Goal: Information Seeking & Learning: Learn about a topic

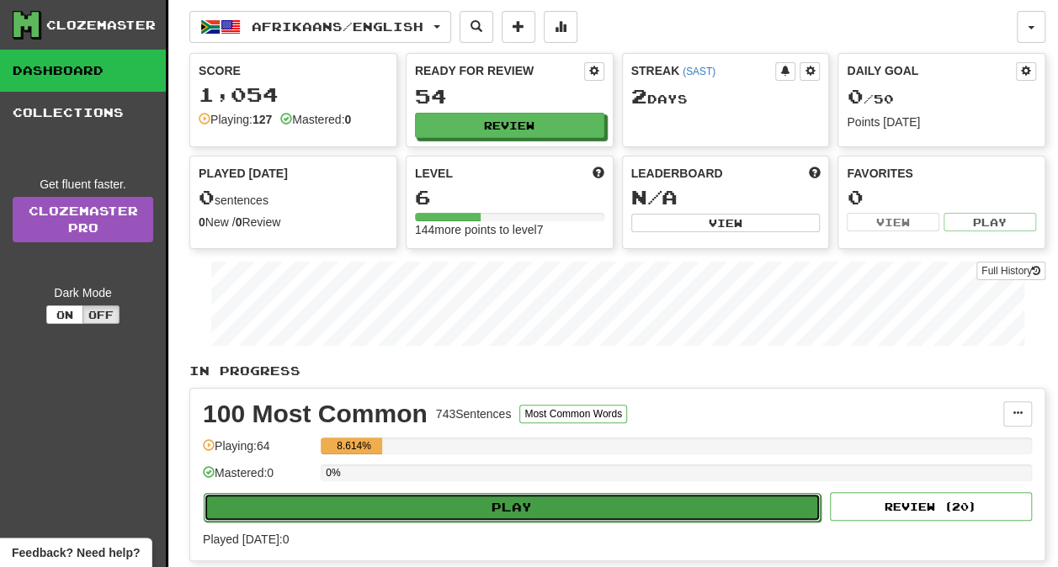
click at [505, 503] on button "Play" at bounding box center [512, 507] width 617 height 29
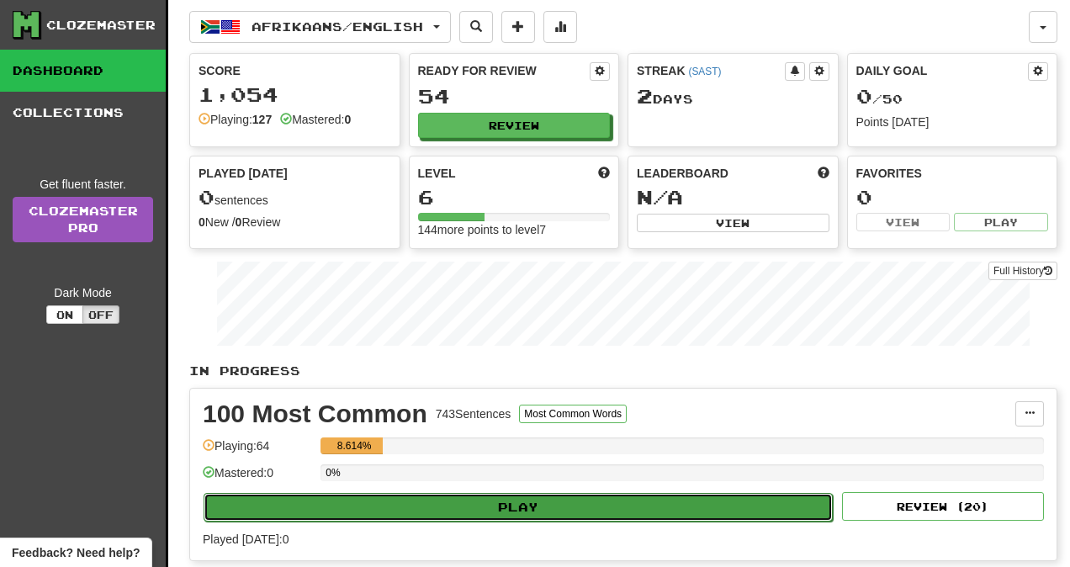
select select "**"
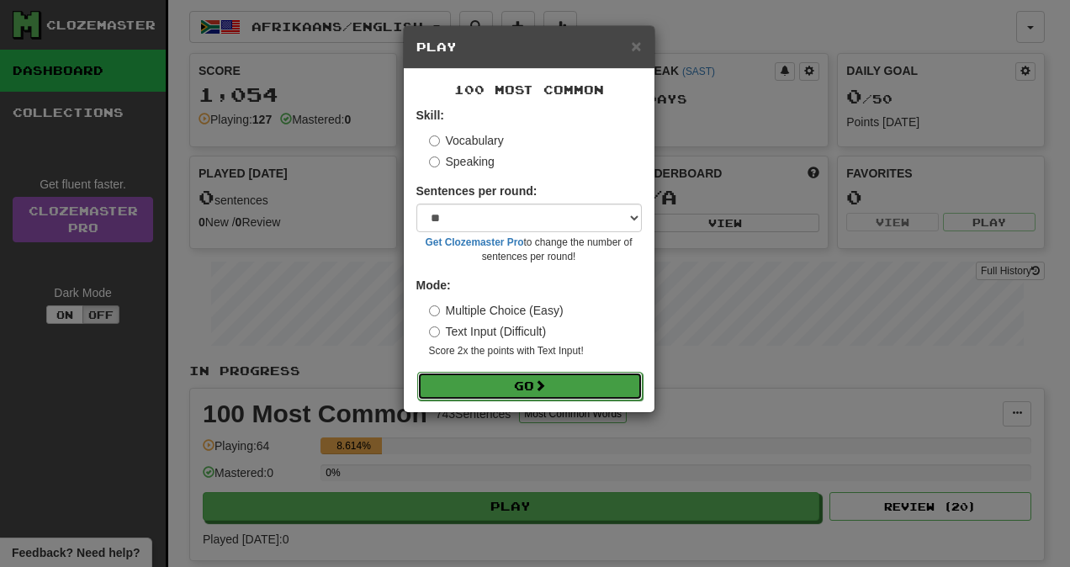
click at [543, 382] on span at bounding box center [540, 385] width 12 height 12
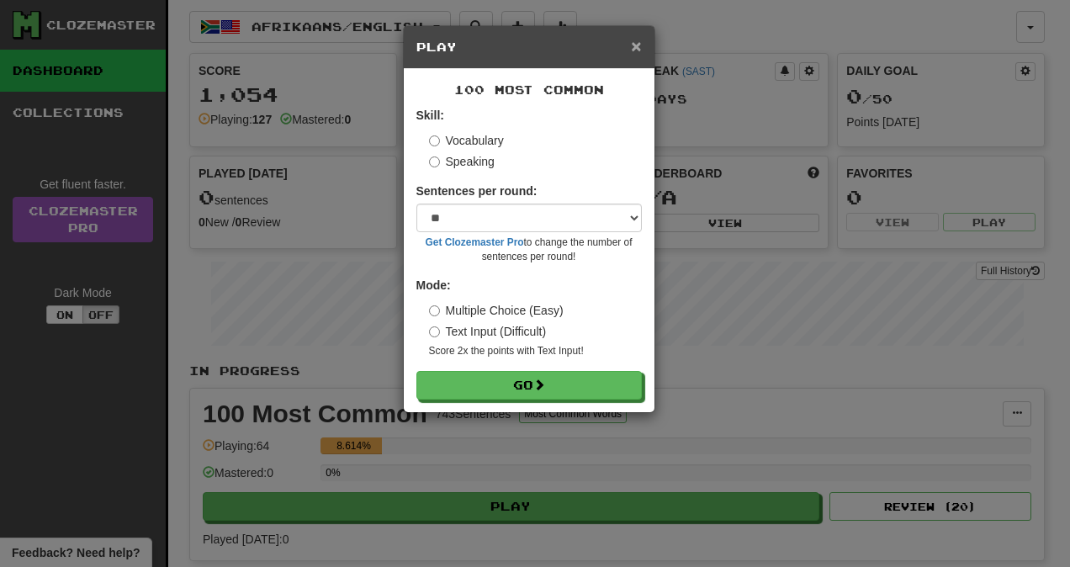
click at [638, 49] on span "×" at bounding box center [636, 45] width 10 height 19
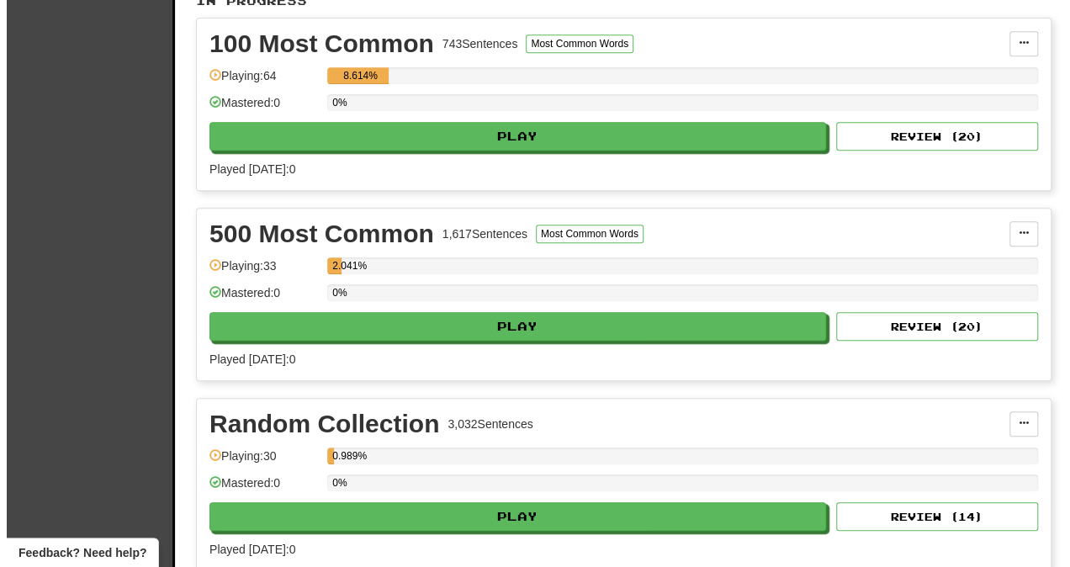
scroll to position [404, 0]
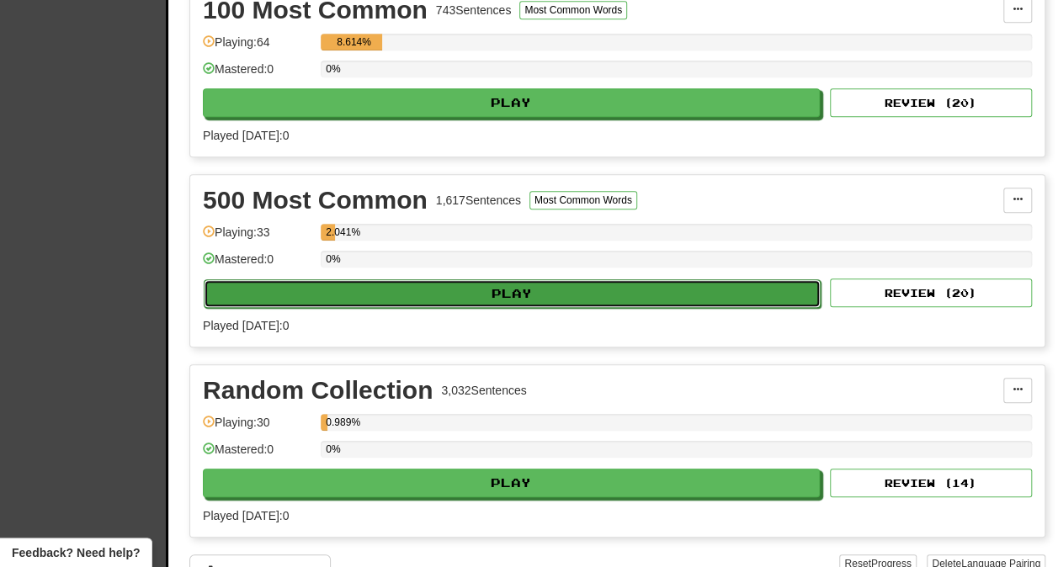
click at [472, 289] on button "Play" at bounding box center [512, 293] width 617 height 29
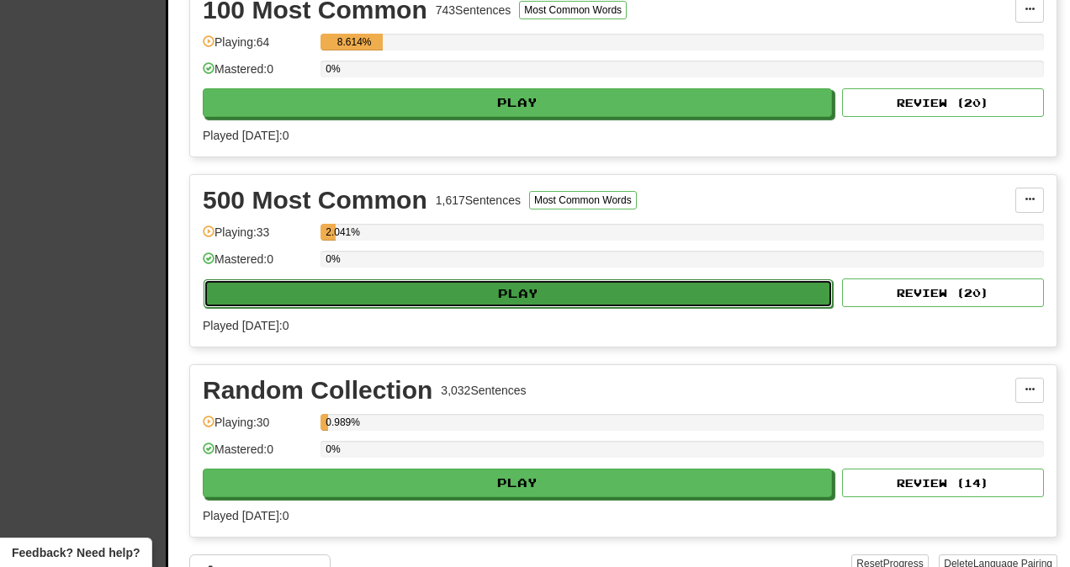
select select "**"
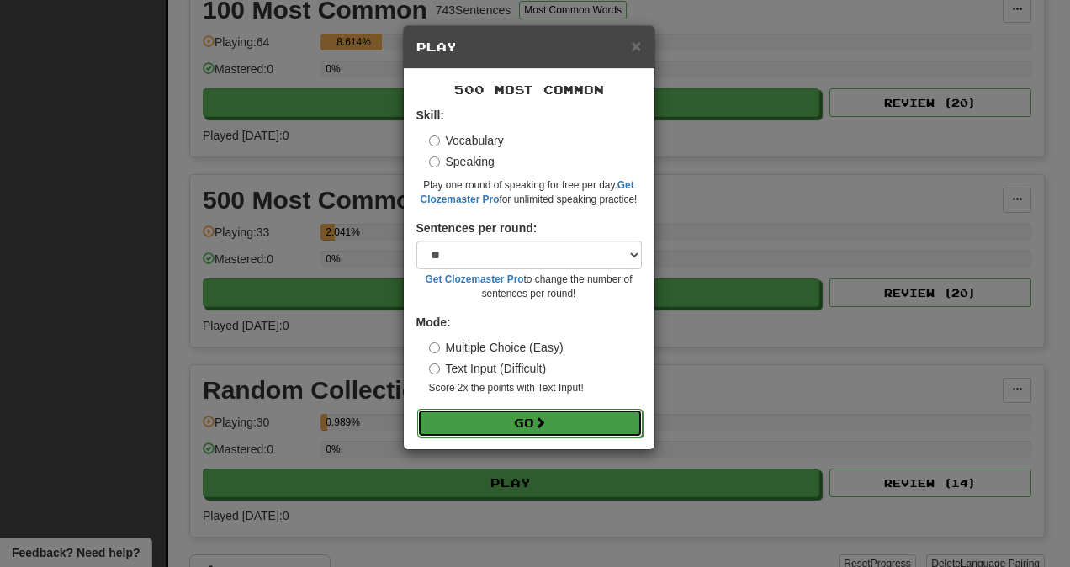
click at [480, 414] on button "Go" at bounding box center [529, 423] width 225 height 29
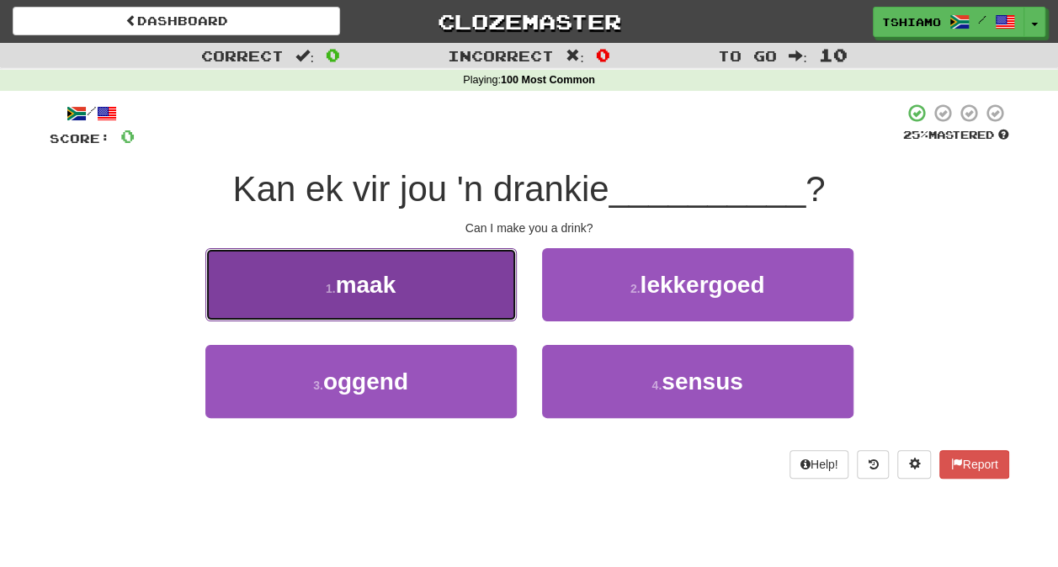
click at [441, 305] on button "1 . maak" at bounding box center [360, 284] width 311 height 73
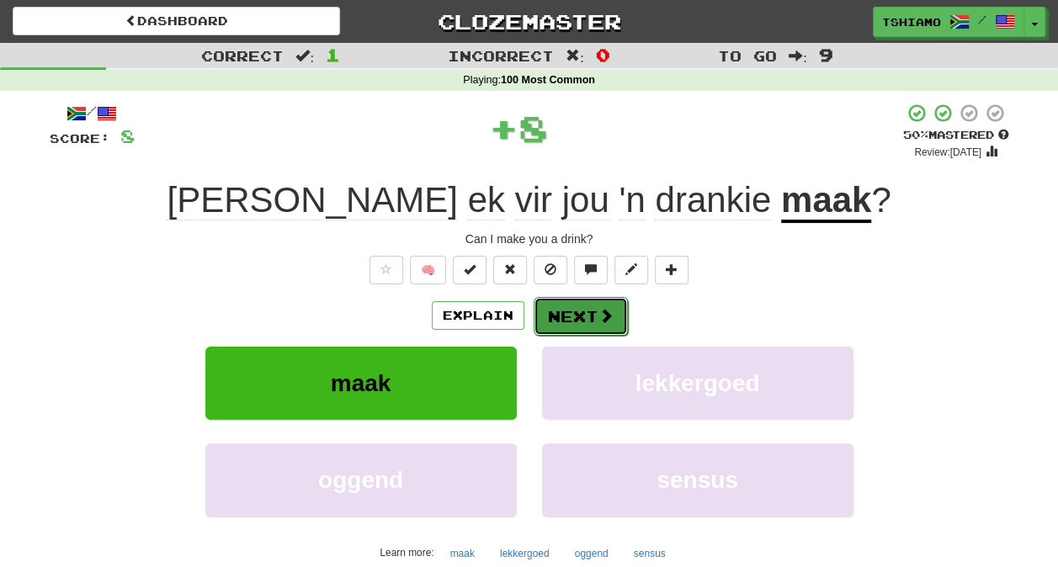
click at [565, 311] on button "Next" at bounding box center [580, 316] width 94 height 39
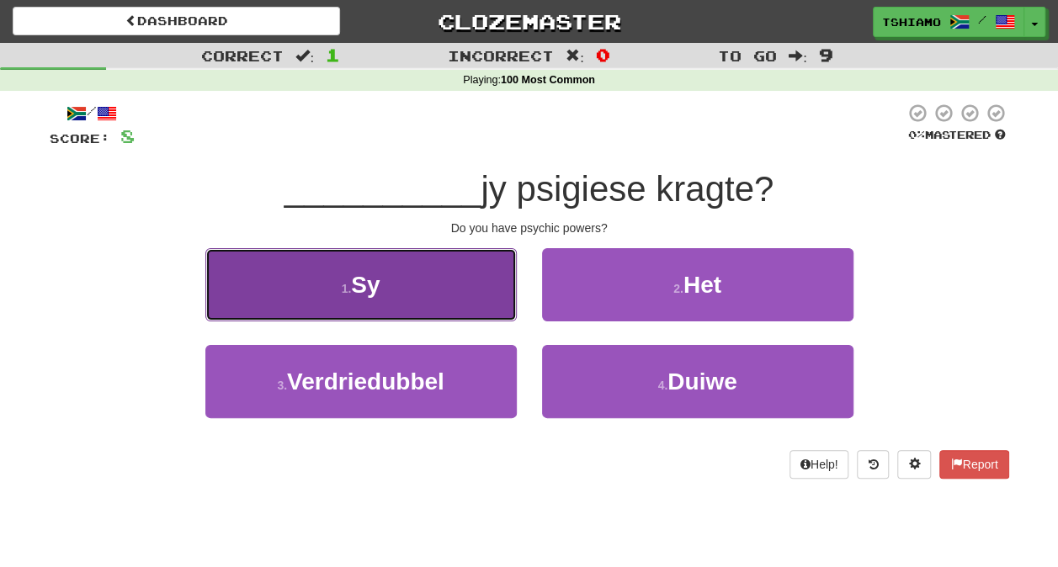
click at [388, 291] on button "1 . Sy" at bounding box center [360, 284] width 311 height 73
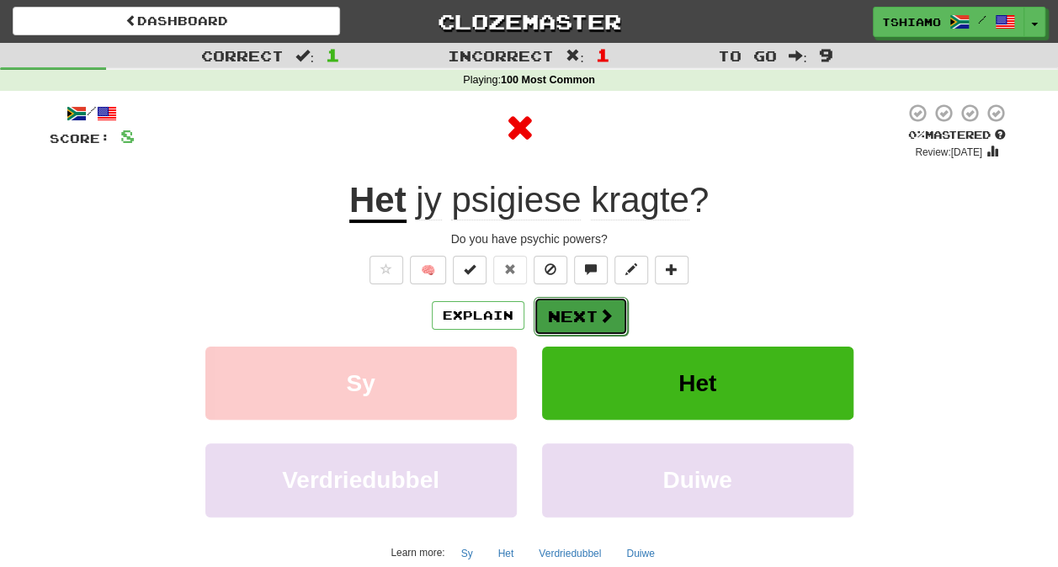
click at [553, 310] on button "Next" at bounding box center [580, 316] width 94 height 39
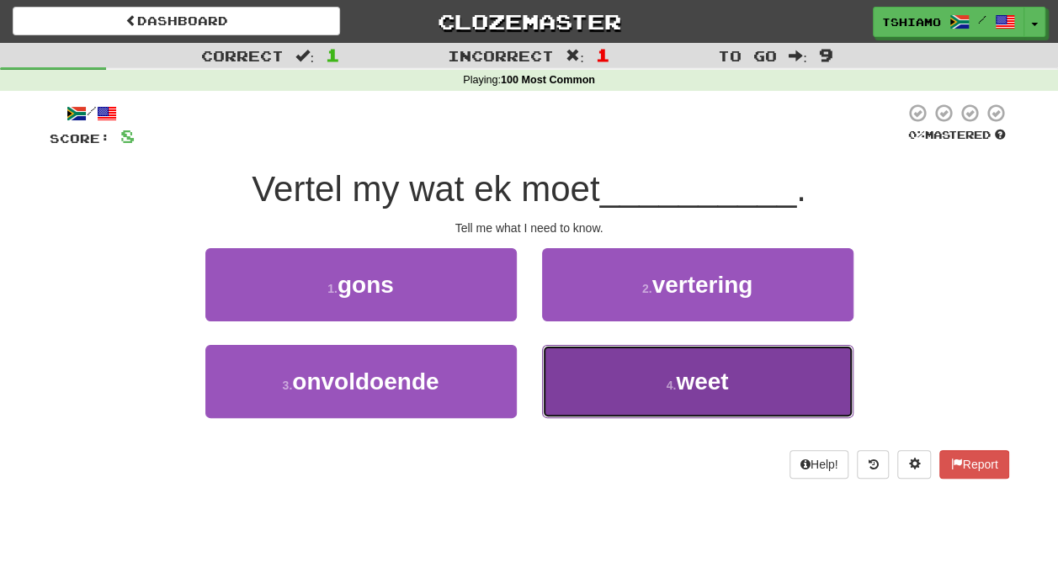
click at [608, 376] on button "4 . weet" at bounding box center [697, 381] width 311 height 73
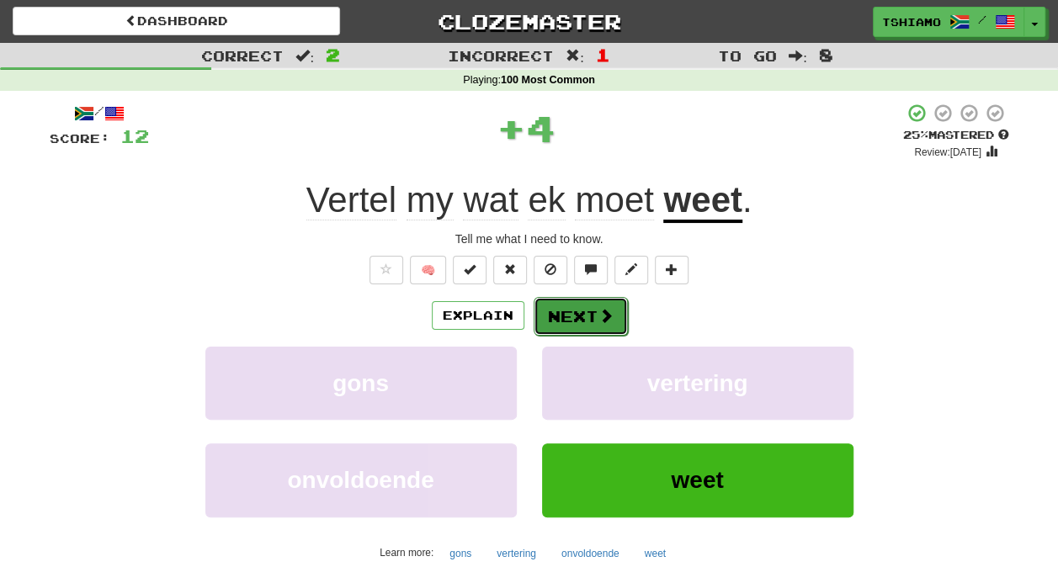
click at [583, 308] on button "Next" at bounding box center [580, 316] width 94 height 39
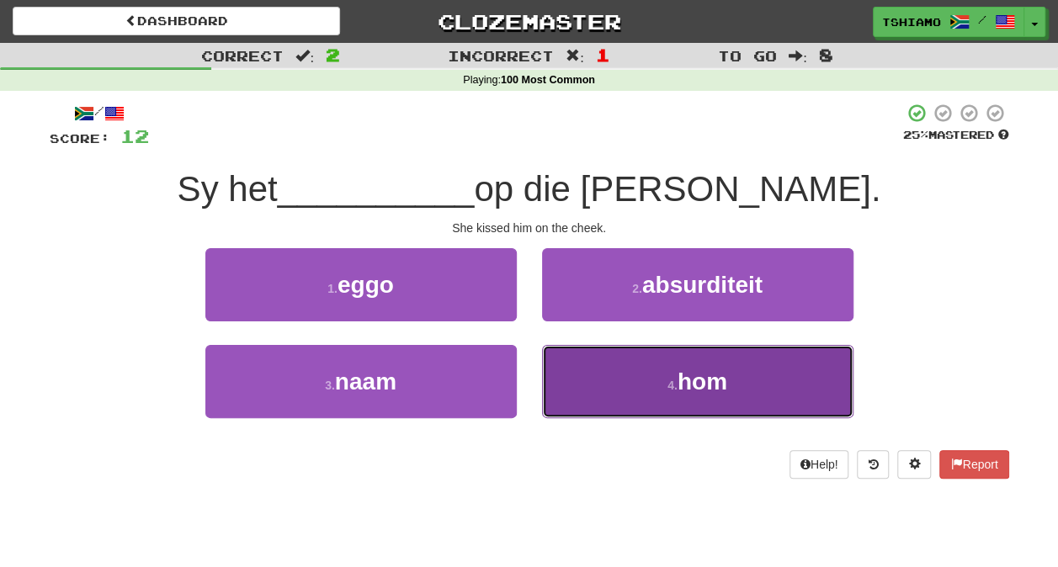
click at [589, 391] on button "4 . hom" at bounding box center [697, 381] width 311 height 73
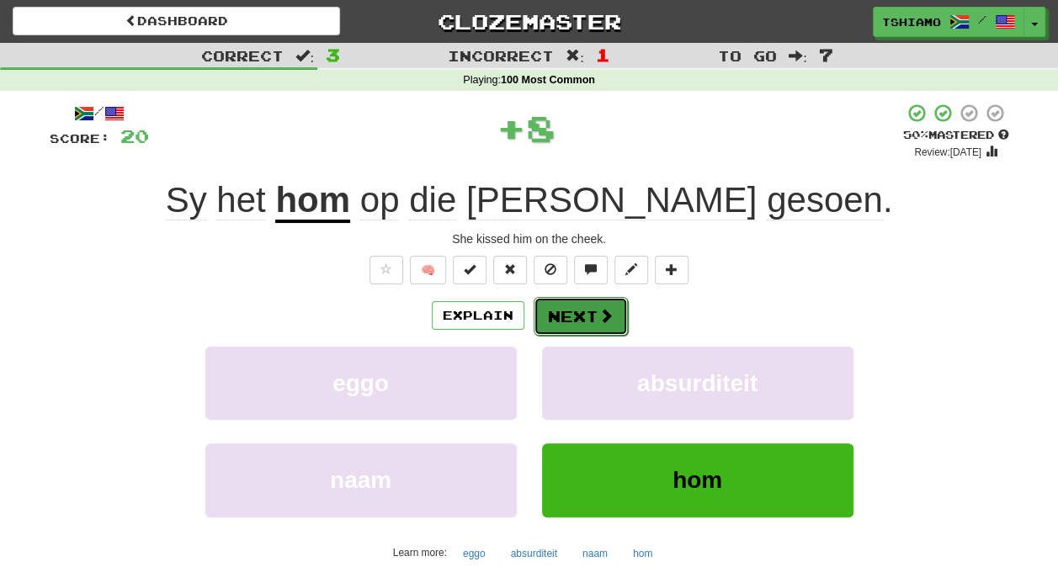
click at [553, 322] on button "Next" at bounding box center [580, 316] width 94 height 39
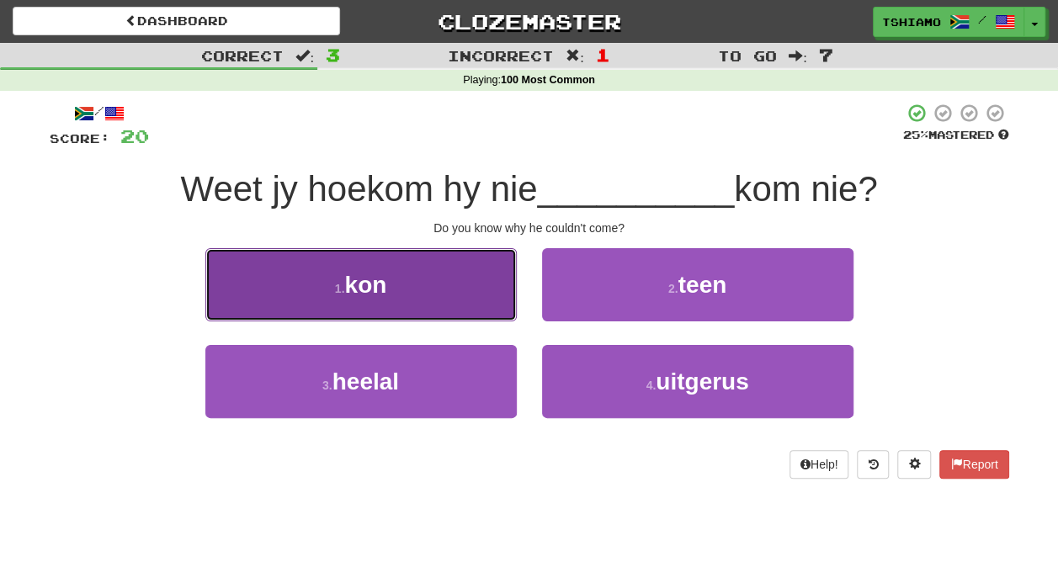
click at [489, 303] on button "1 . kon" at bounding box center [360, 284] width 311 height 73
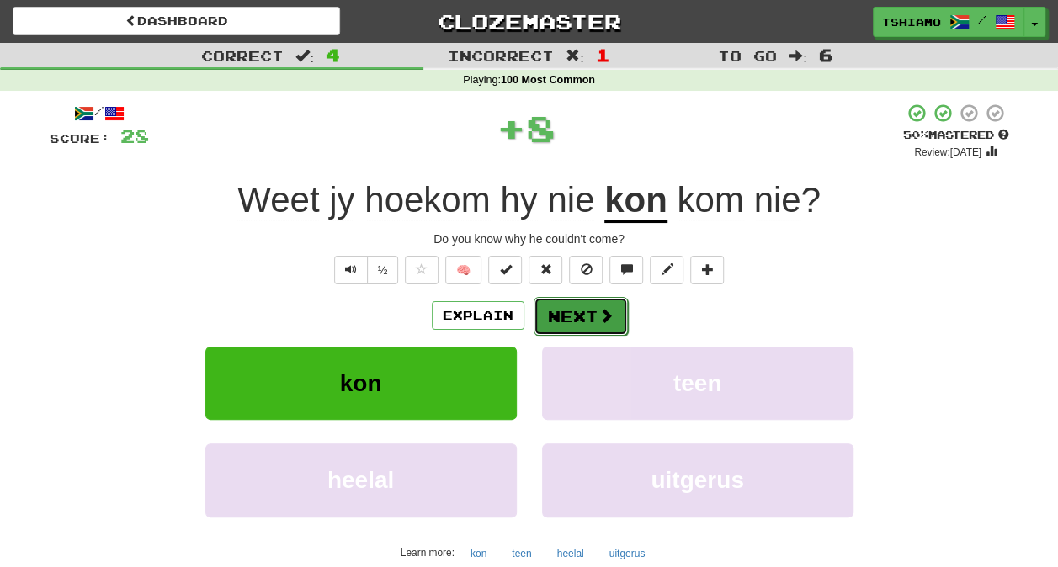
click at [584, 325] on button "Next" at bounding box center [580, 316] width 94 height 39
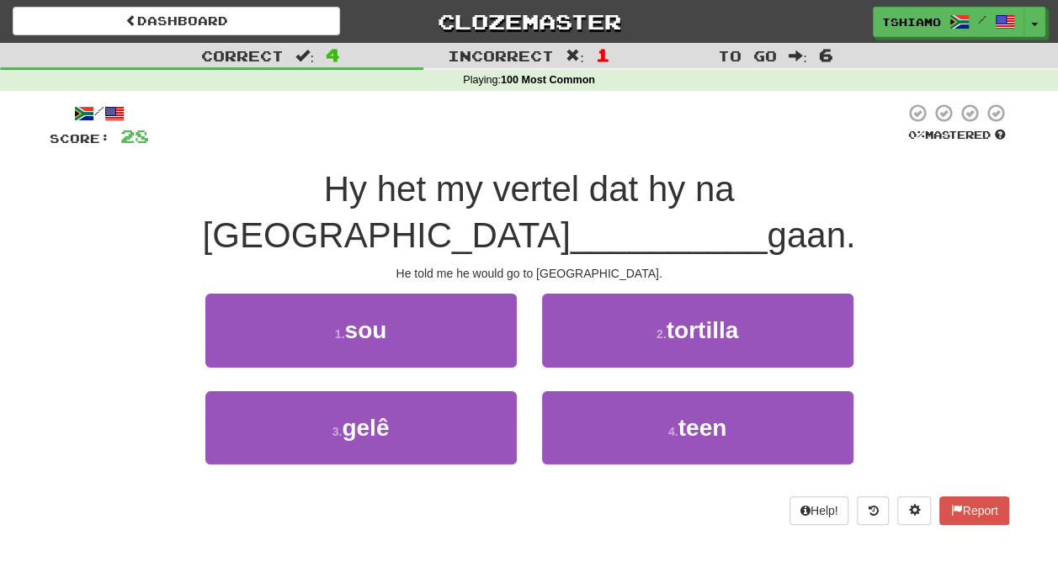
click at [607, 504] on div "Dashboard Clozemaster Tshiamo / Toggle Dropdown Dashboard Leaderboard Activity …" at bounding box center [529, 283] width 1058 height 567
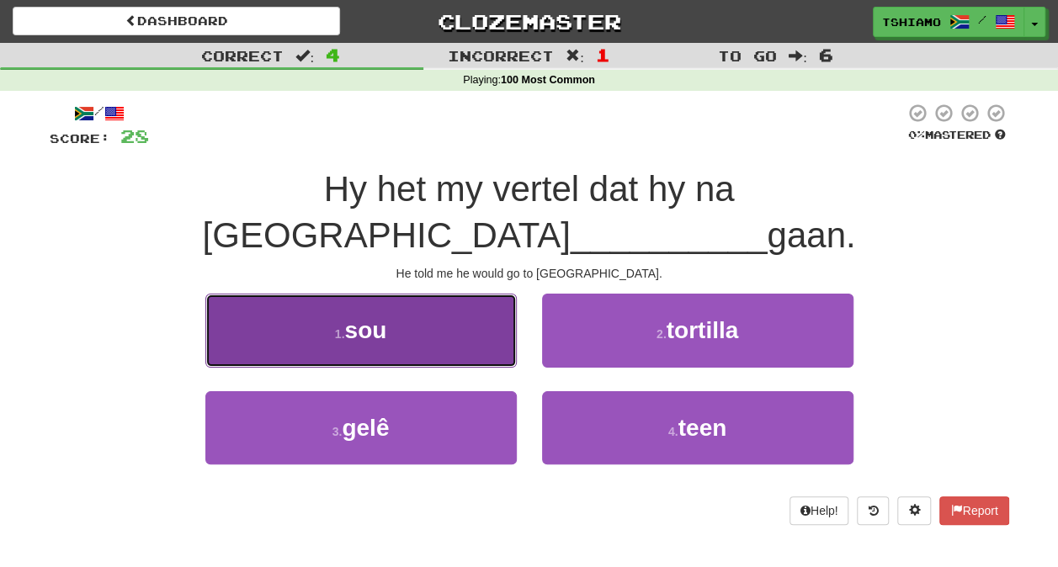
click at [457, 294] on button "1 . sou" at bounding box center [360, 330] width 311 height 73
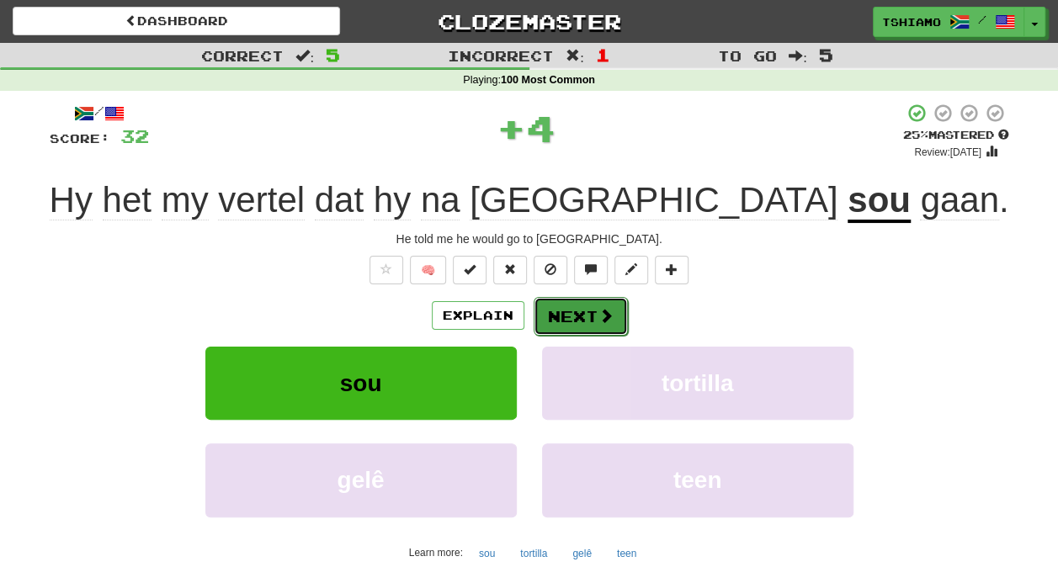
click at [558, 326] on button "Next" at bounding box center [580, 316] width 94 height 39
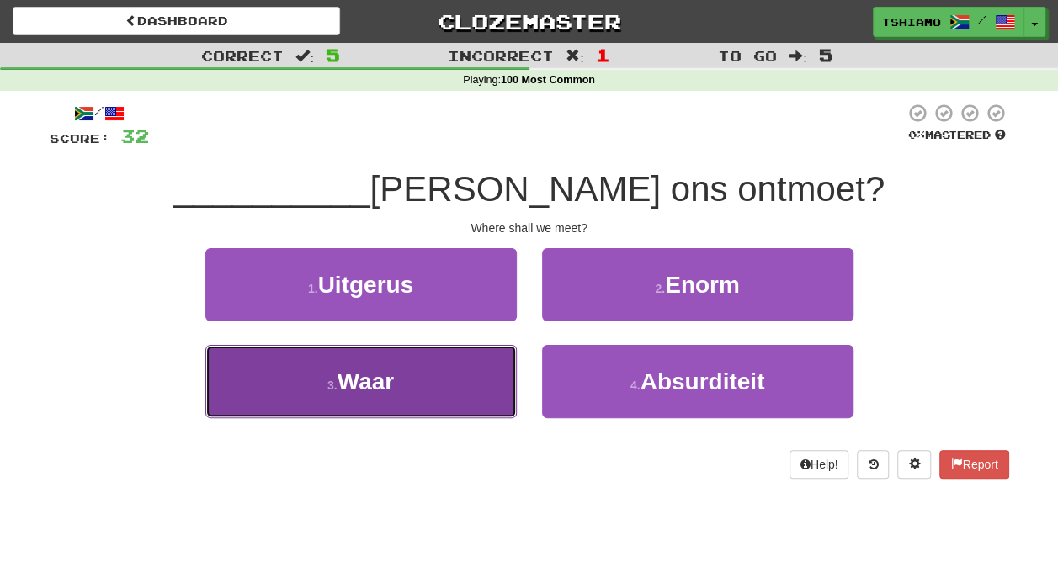
click at [496, 379] on button "3 . Waar" at bounding box center [360, 381] width 311 height 73
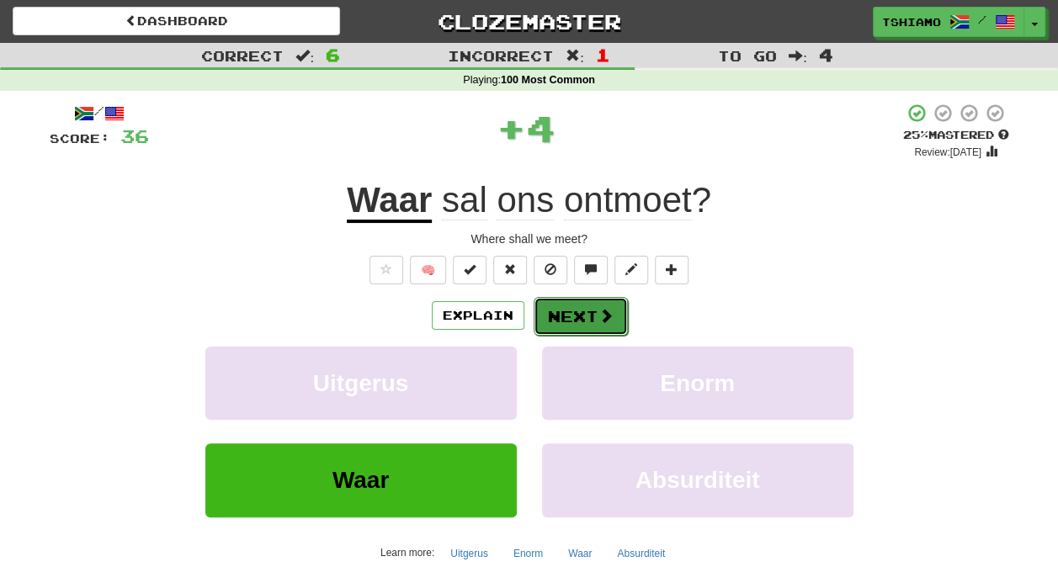
click at [602, 309] on span at bounding box center [605, 315] width 15 height 15
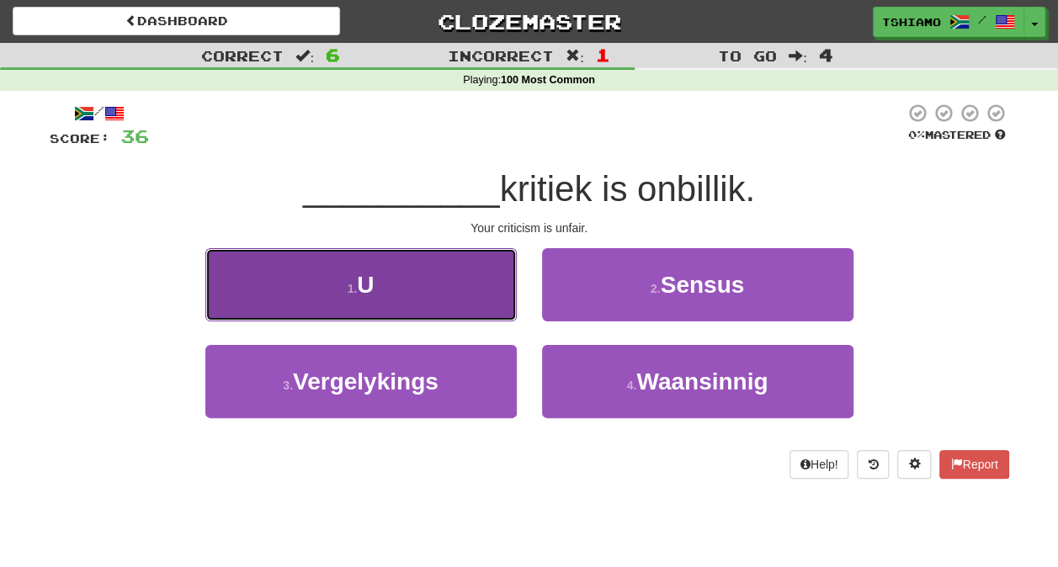
click at [472, 289] on button "1 . U" at bounding box center [360, 284] width 311 height 73
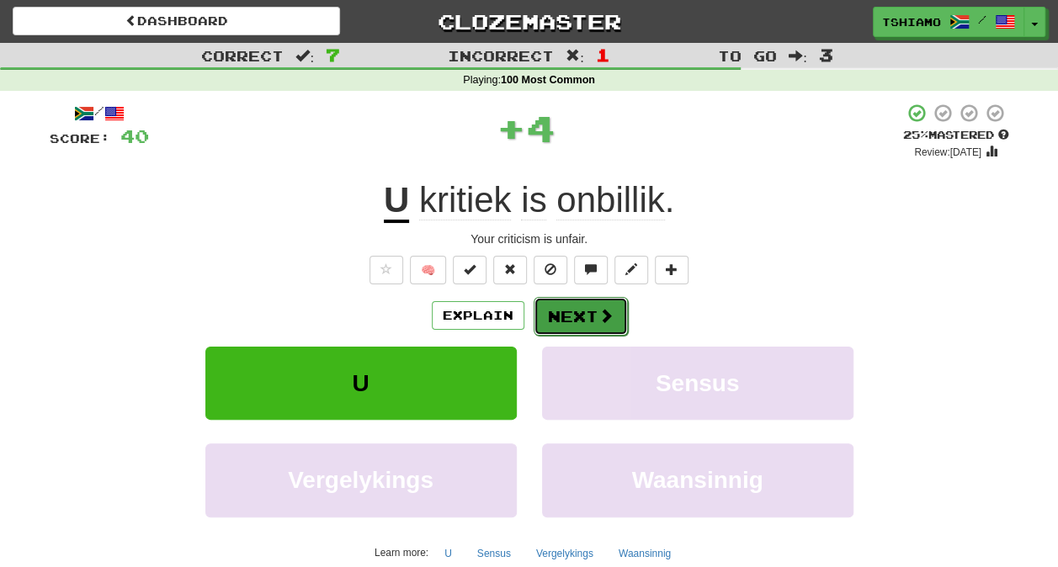
click at [594, 322] on button "Next" at bounding box center [580, 316] width 94 height 39
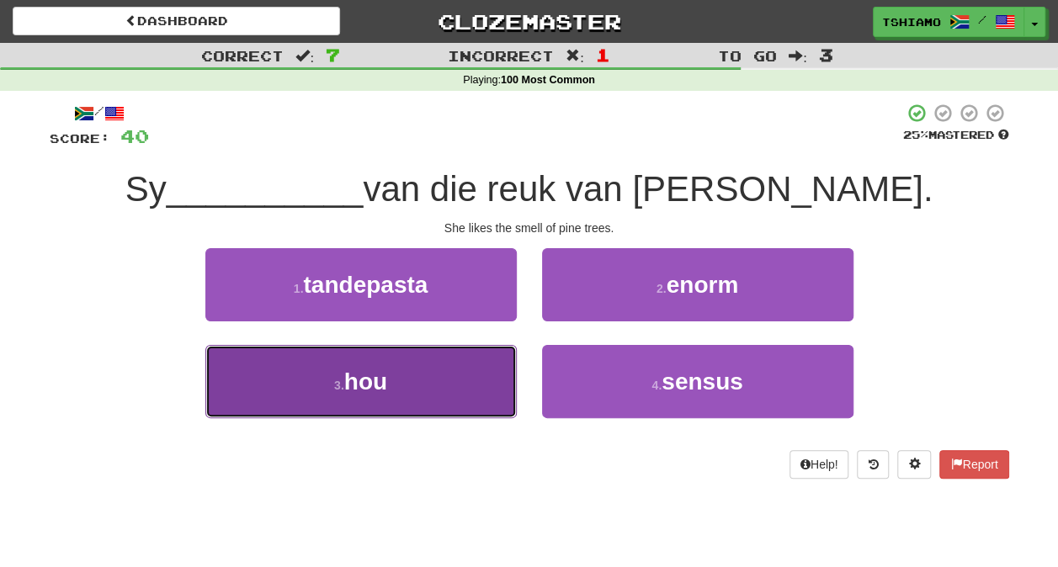
click at [363, 370] on span "hou" at bounding box center [365, 382] width 43 height 26
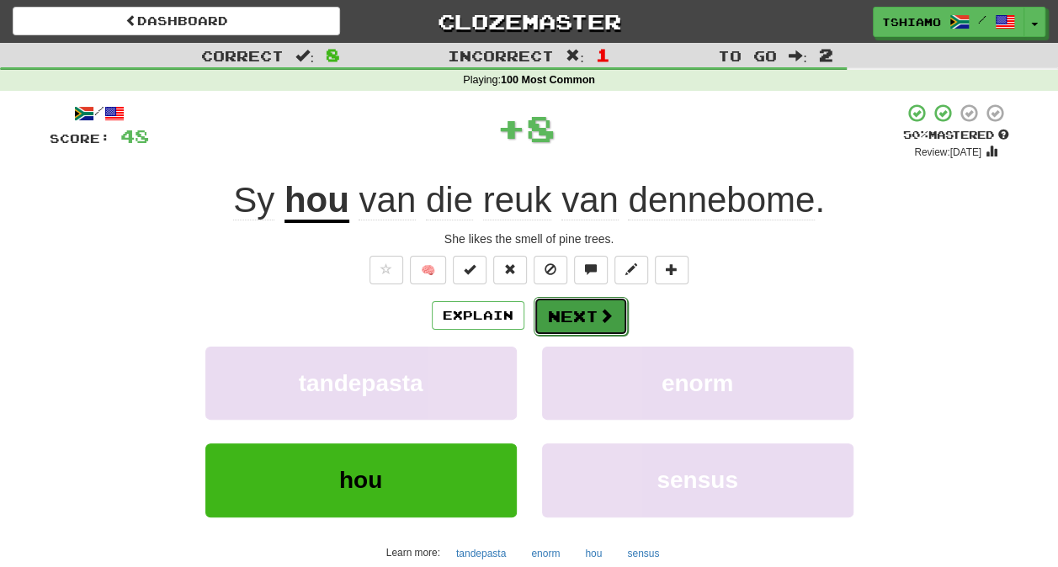
click at [592, 300] on button "Next" at bounding box center [580, 316] width 94 height 39
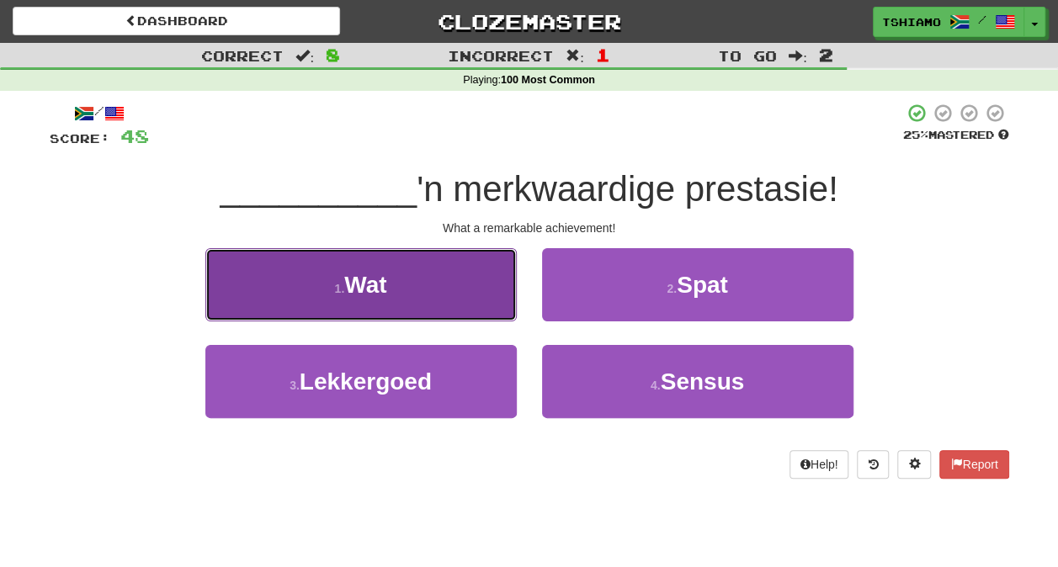
click at [490, 295] on button "1 . Wat" at bounding box center [360, 284] width 311 height 73
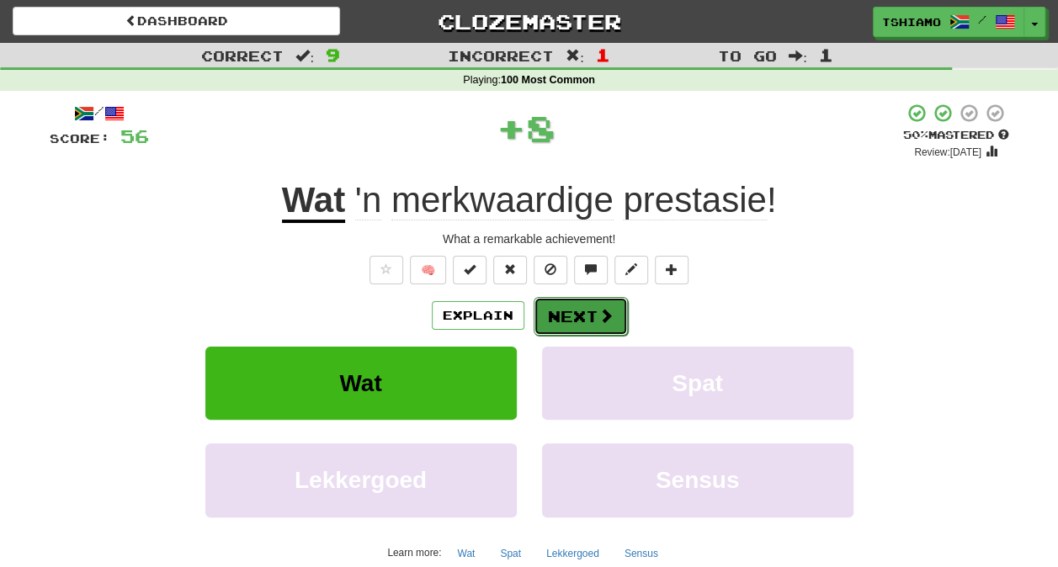
click at [565, 321] on button "Next" at bounding box center [580, 316] width 94 height 39
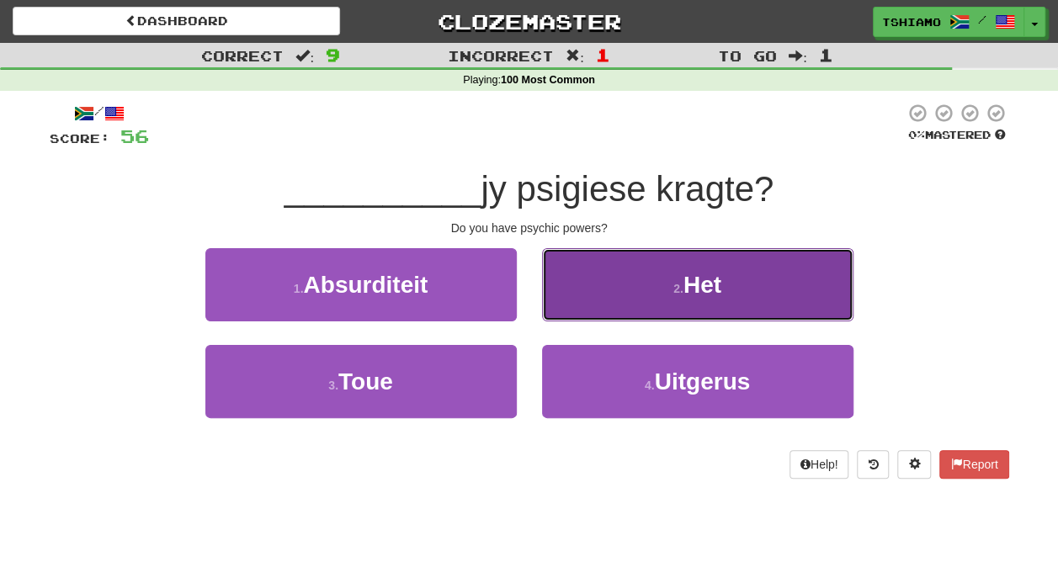
click at [606, 306] on button "2 . Het" at bounding box center [697, 284] width 311 height 73
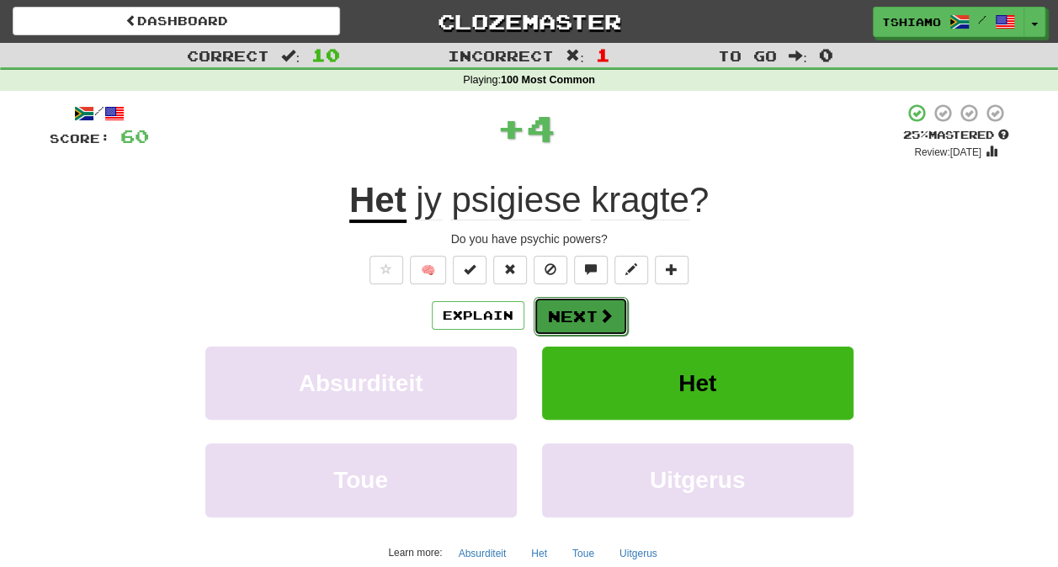
click at [602, 310] on span at bounding box center [605, 315] width 15 height 15
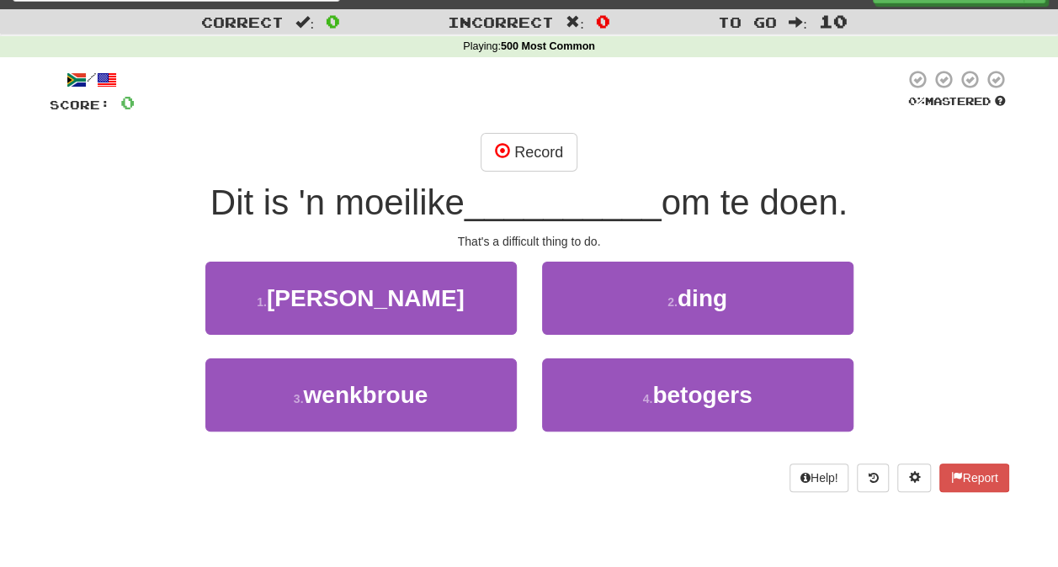
scroll to position [67, 0]
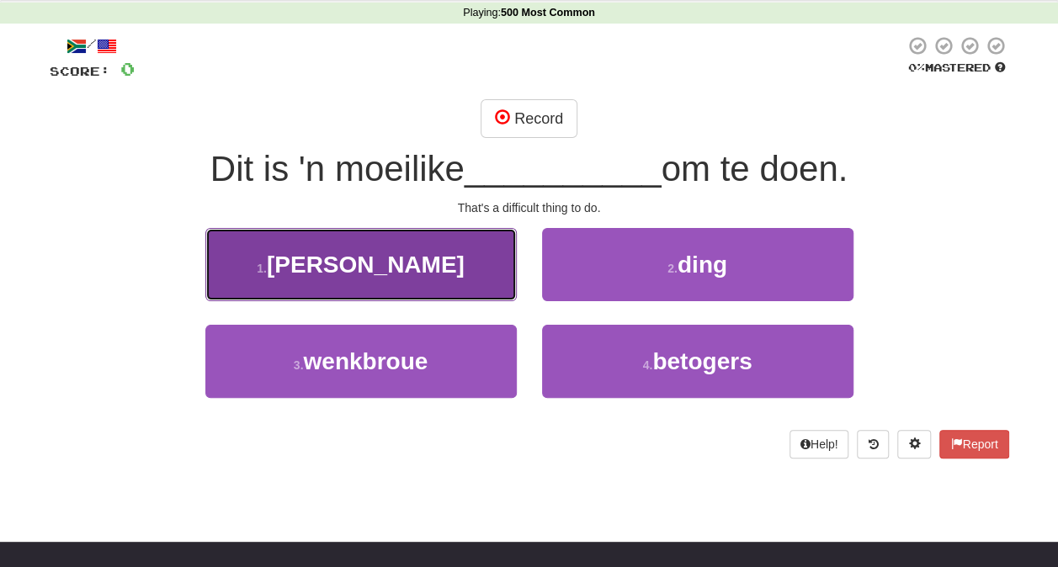
click at [458, 239] on button "1 . julie" at bounding box center [360, 264] width 311 height 73
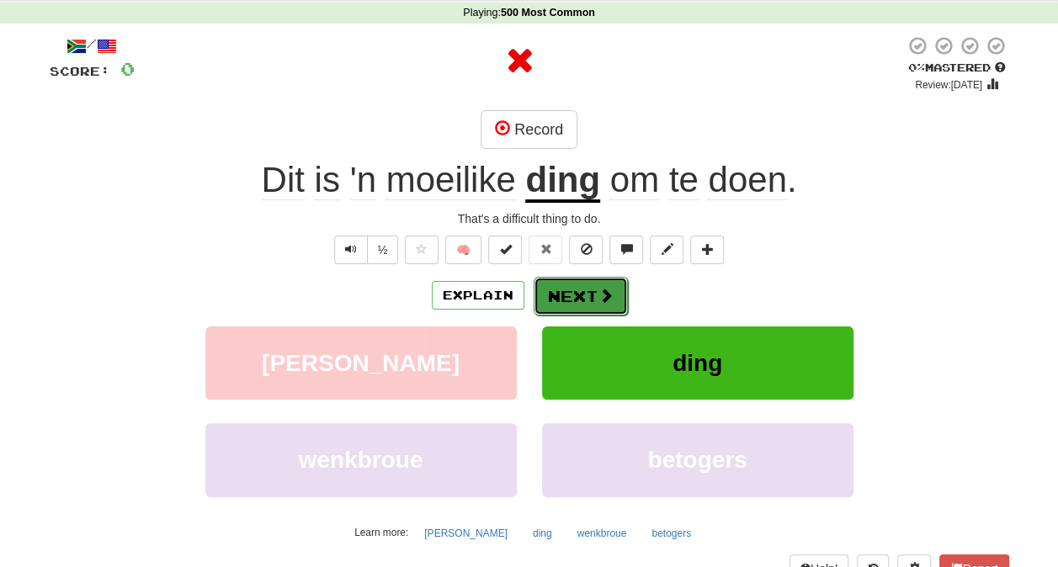
click at [583, 289] on button "Next" at bounding box center [580, 296] width 94 height 39
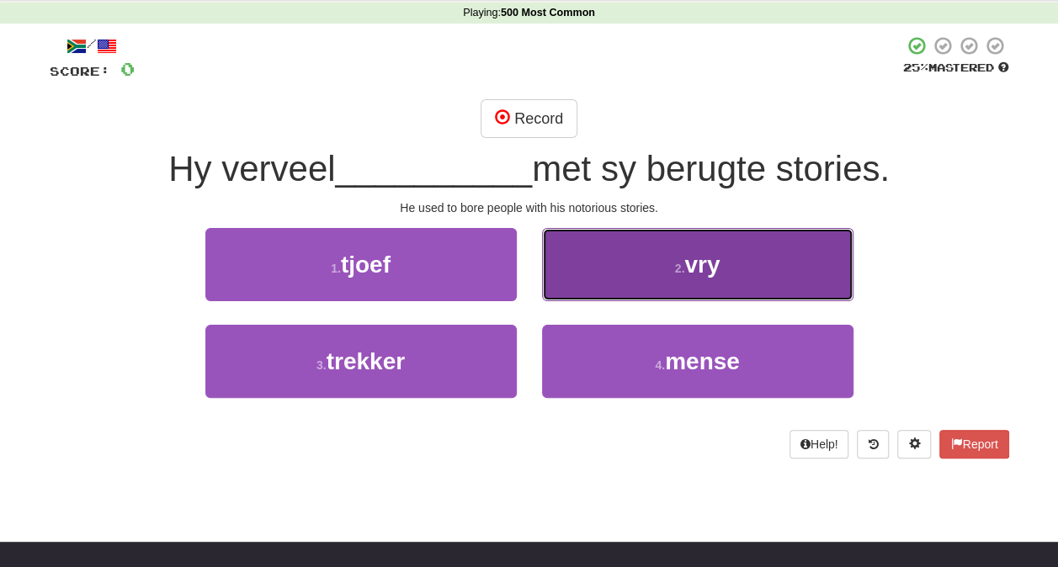
click at [628, 272] on button "2 . vry" at bounding box center [697, 264] width 311 height 73
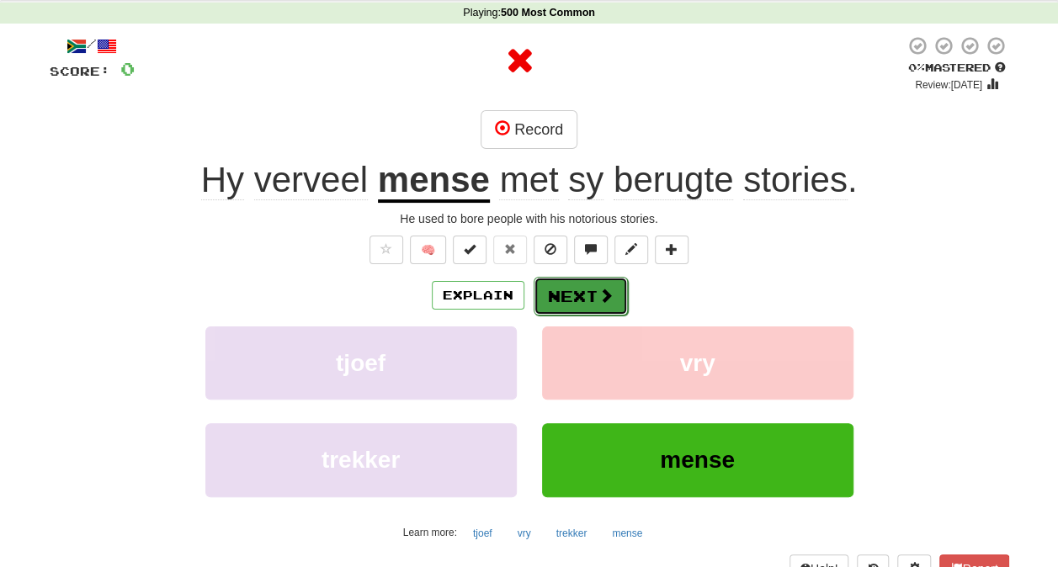
click at [613, 302] on button "Next" at bounding box center [580, 296] width 94 height 39
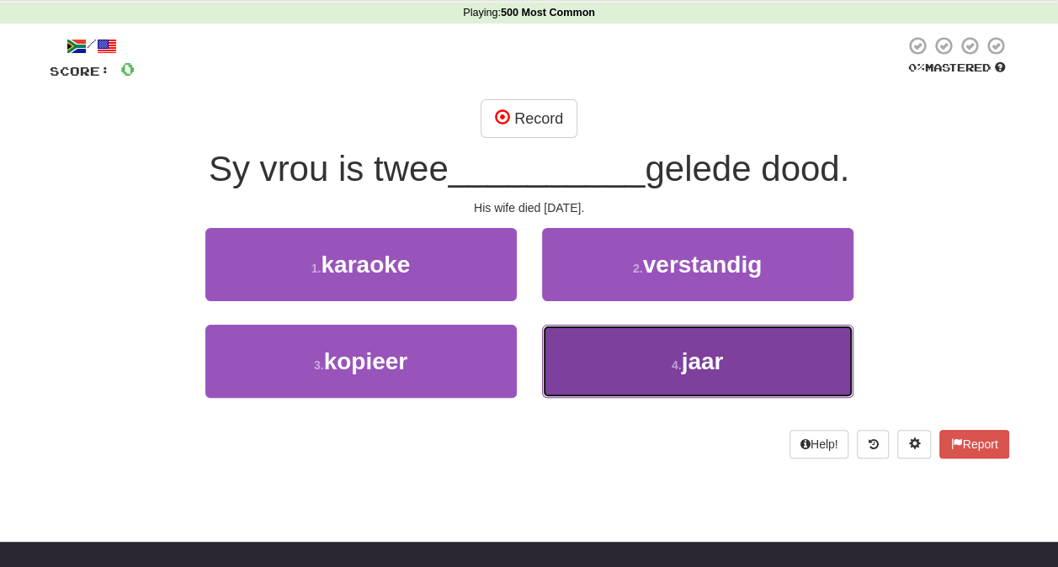
click at [631, 342] on button "4 . jaar" at bounding box center [697, 361] width 311 height 73
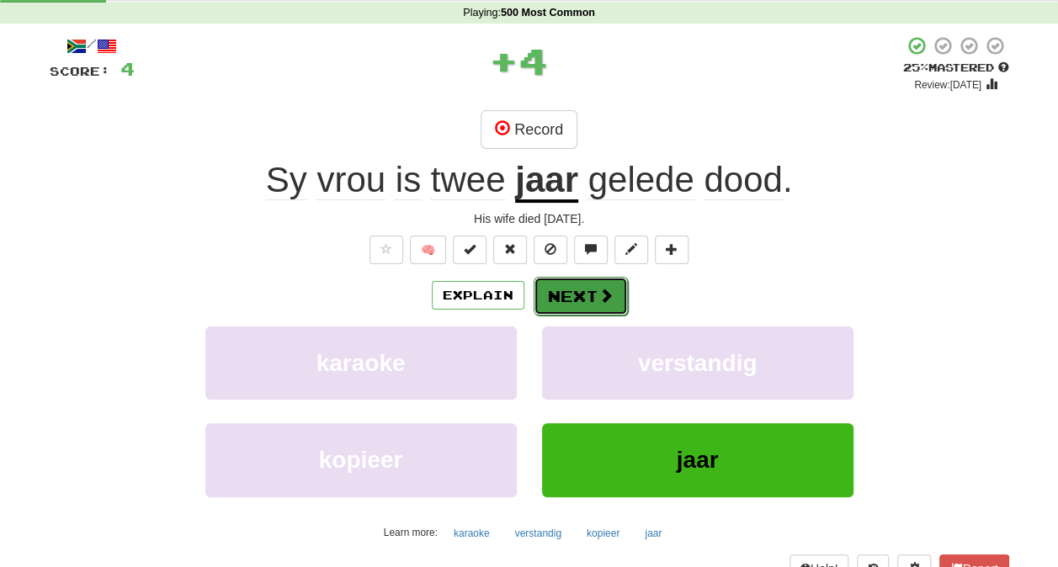
click at [589, 282] on button "Next" at bounding box center [580, 296] width 94 height 39
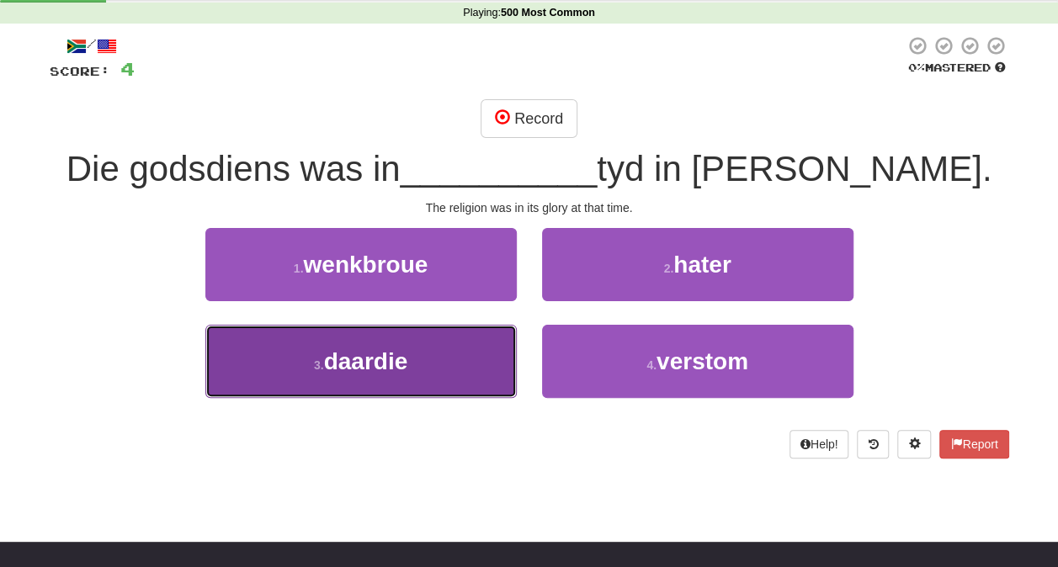
click at [454, 342] on button "3 . daardie" at bounding box center [360, 361] width 311 height 73
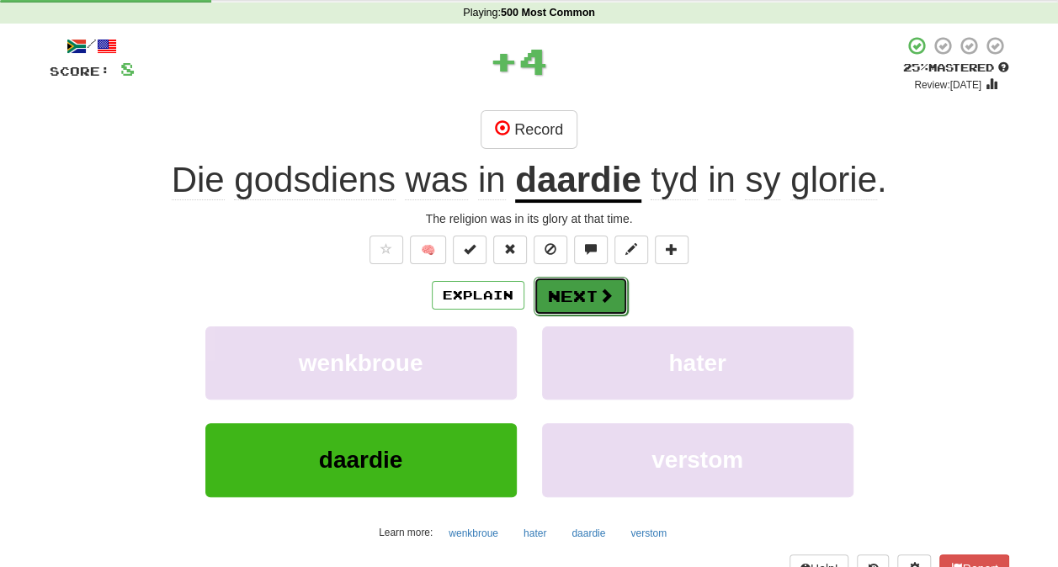
click at [566, 306] on button "Next" at bounding box center [580, 296] width 94 height 39
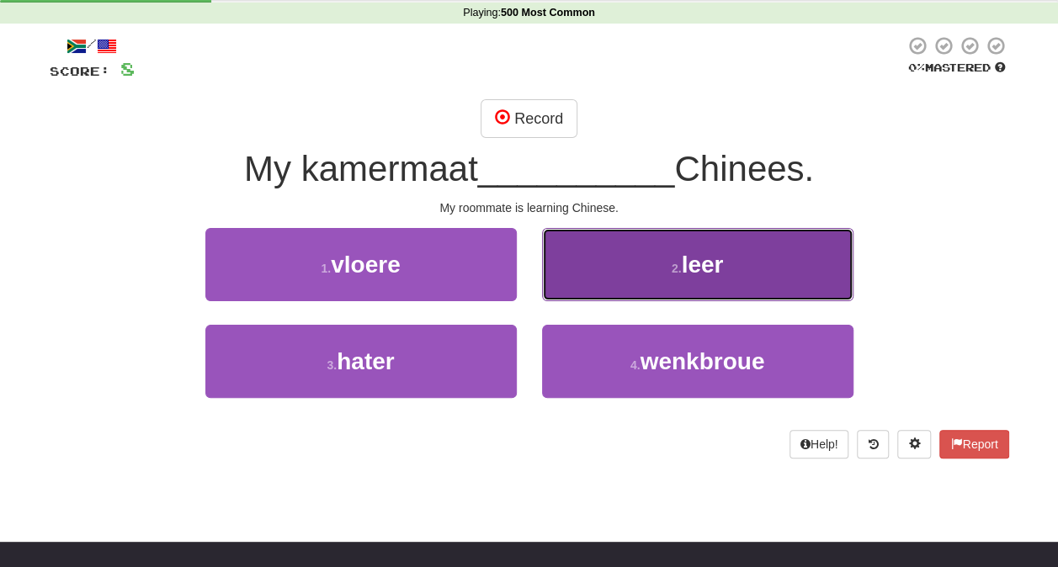
click at [586, 279] on button "2 . leer" at bounding box center [697, 264] width 311 height 73
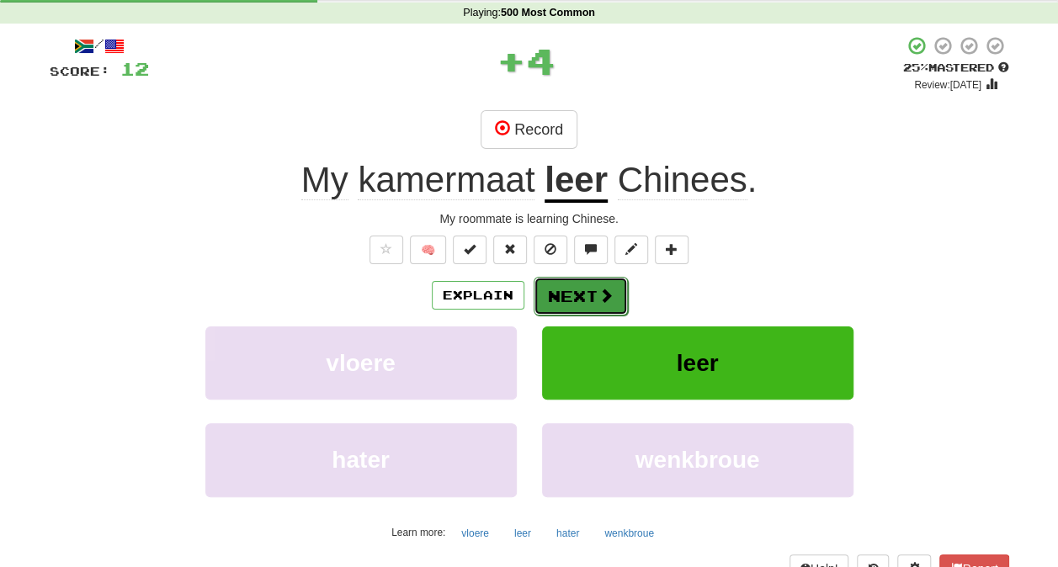
click at [571, 294] on button "Next" at bounding box center [580, 296] width 94 height 39
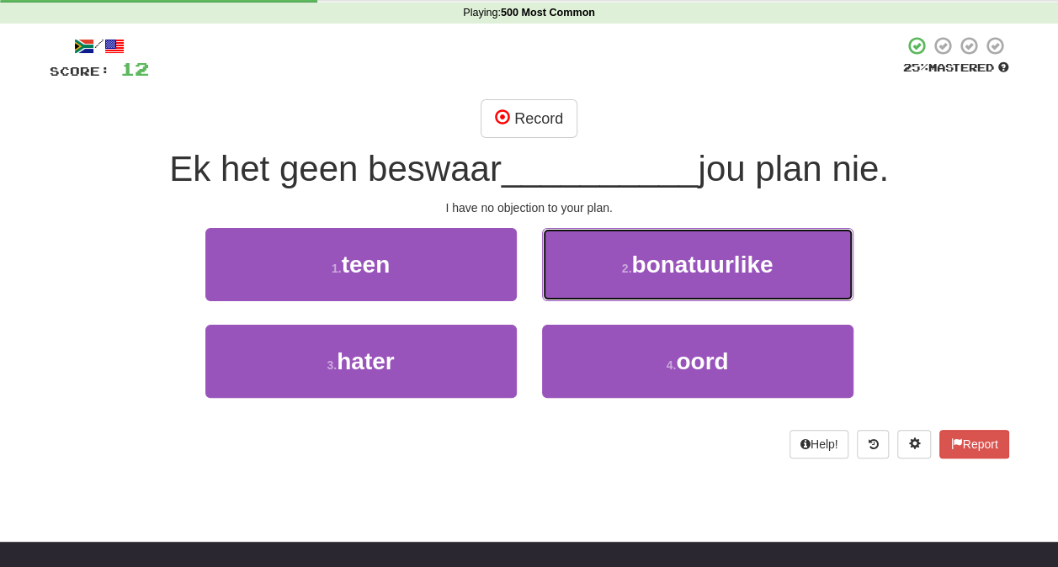
click at [571, 294] on button "2 . bonatuurlike" at bounding box center [697, 264] width 311 height 73
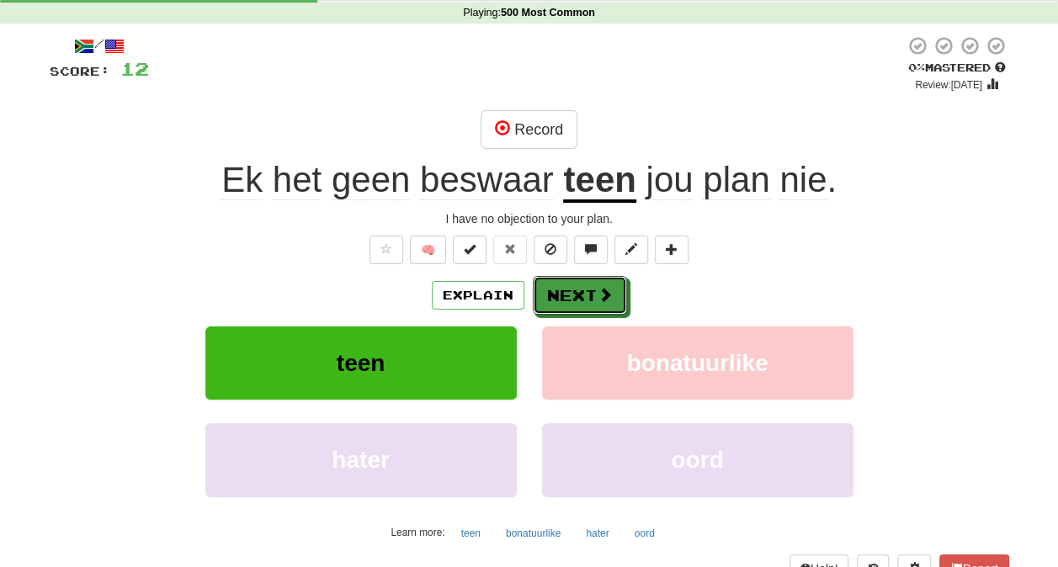
click at [571, 294] on button "Next" at bounding box center [580, 295] width 94 height 39
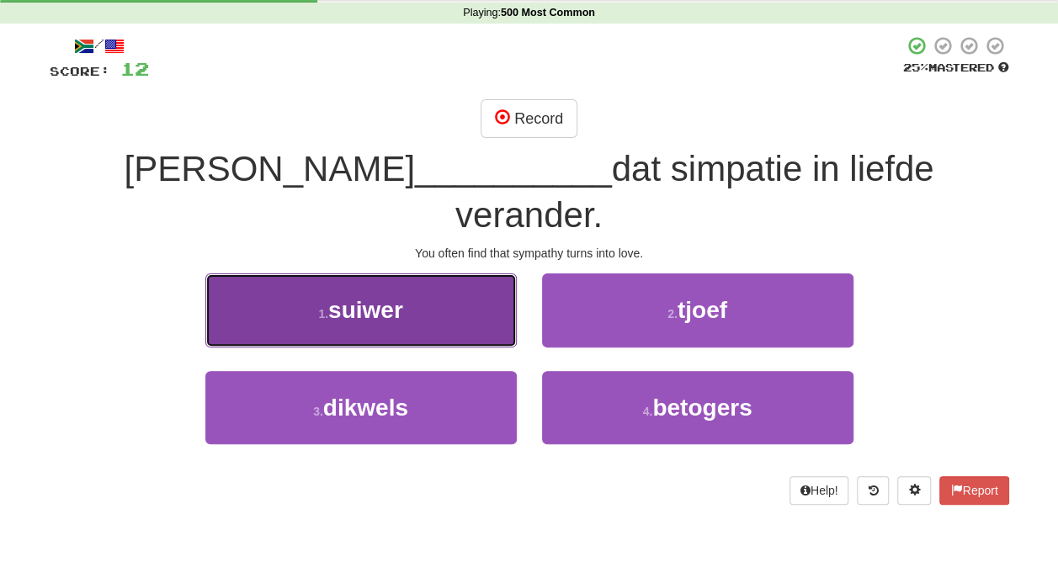
click at [495, 283] on button "1 . suiwer" at bounding box center [360, 309] width 311 height 73
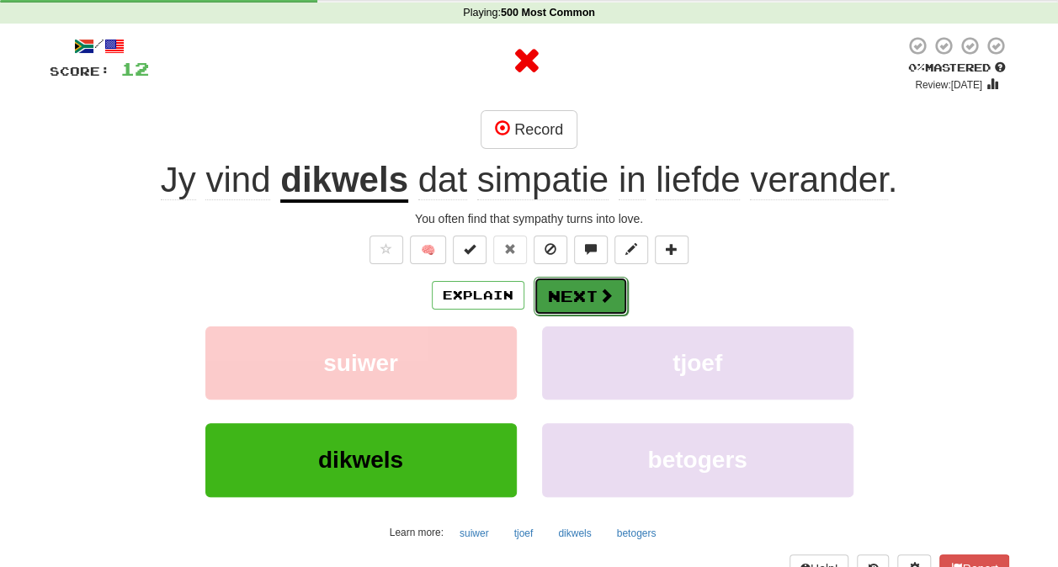
click at [586, 300] on button "Next" at bounding box center [580, 296] width 94 height 39
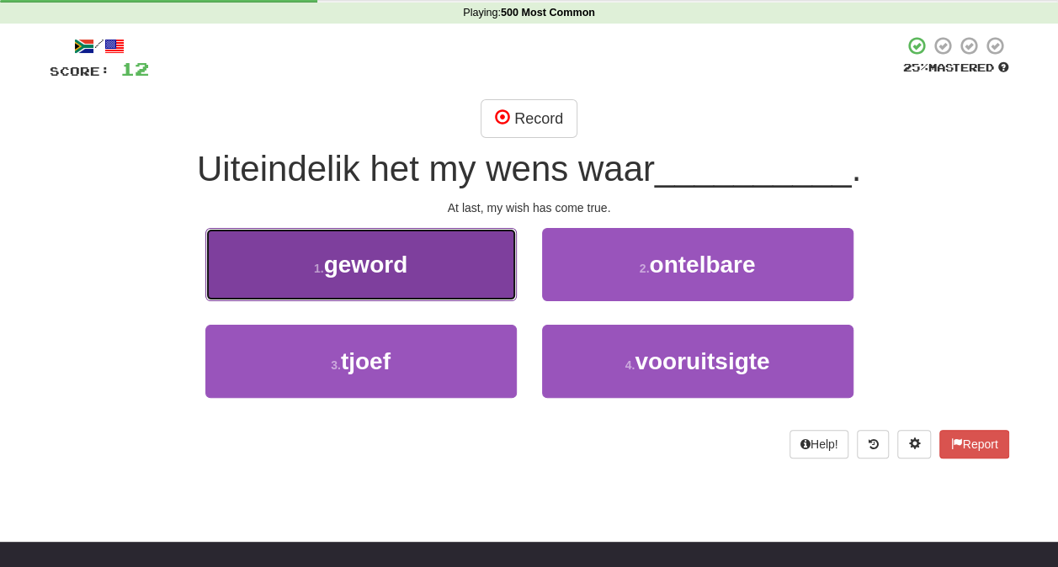
click at [441, 276] on button "1 . geword" at bounding box center [360, 264] width 311 height 73
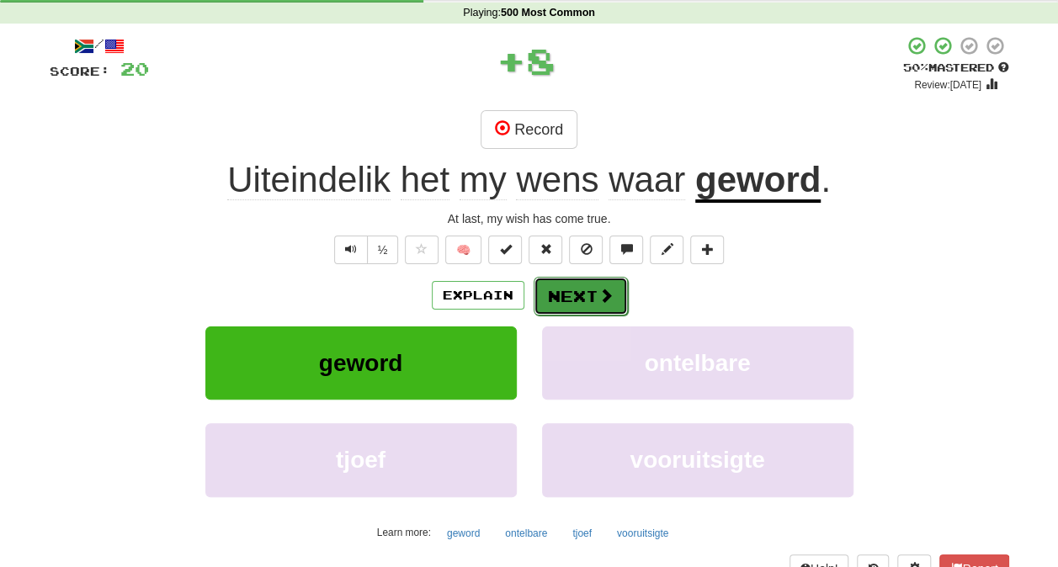
click at [582, 294] on button "Next" at bounding box center [580, 296] width 94 height 39
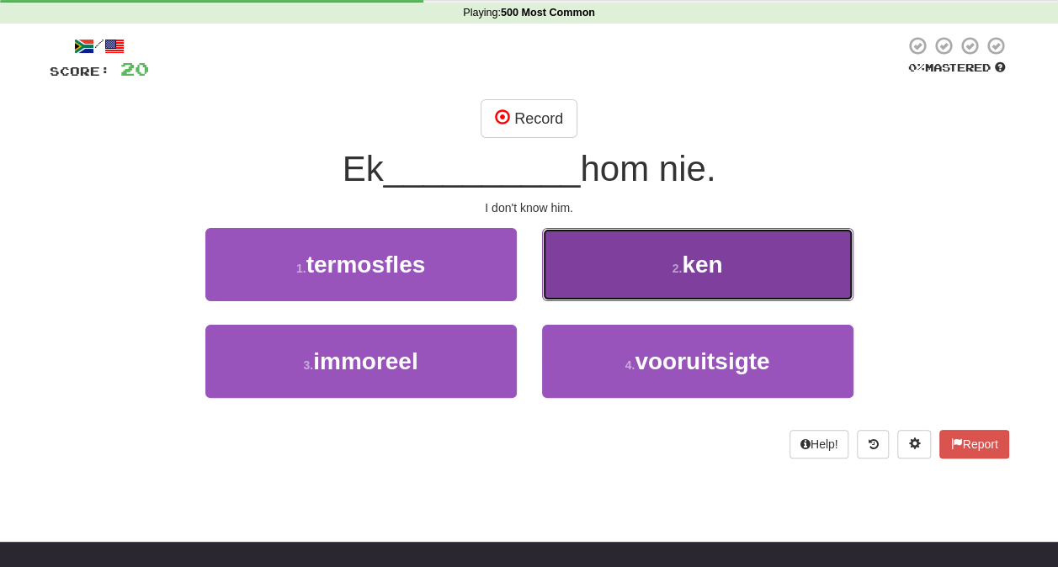
click at [596, 271] on button "2 . ken" at bounding box center [697, 264] width 311 height 73
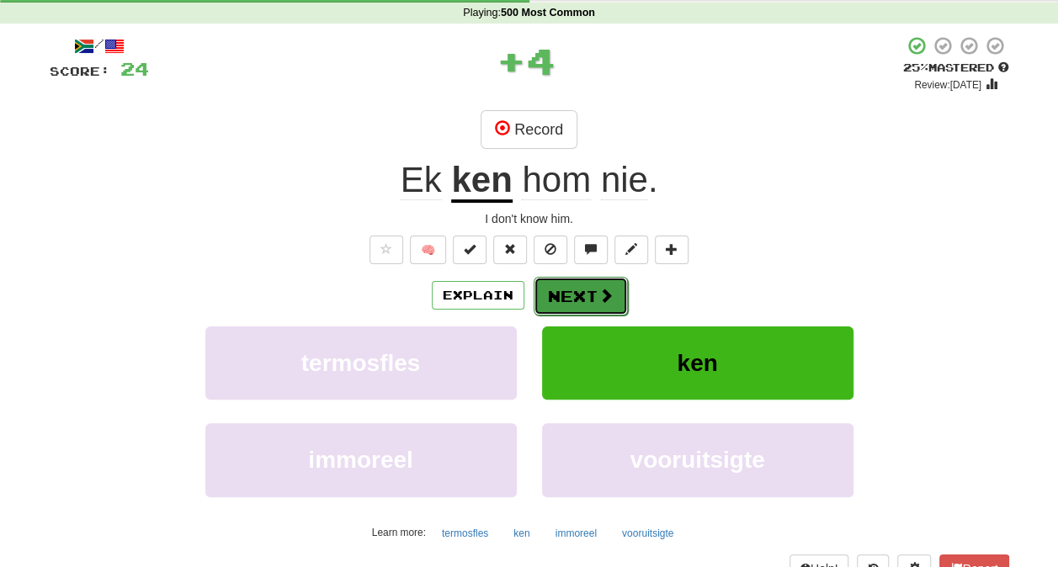
click at [585, 285] on button "Next" at bounding box center [580, 296] width 94 height 39
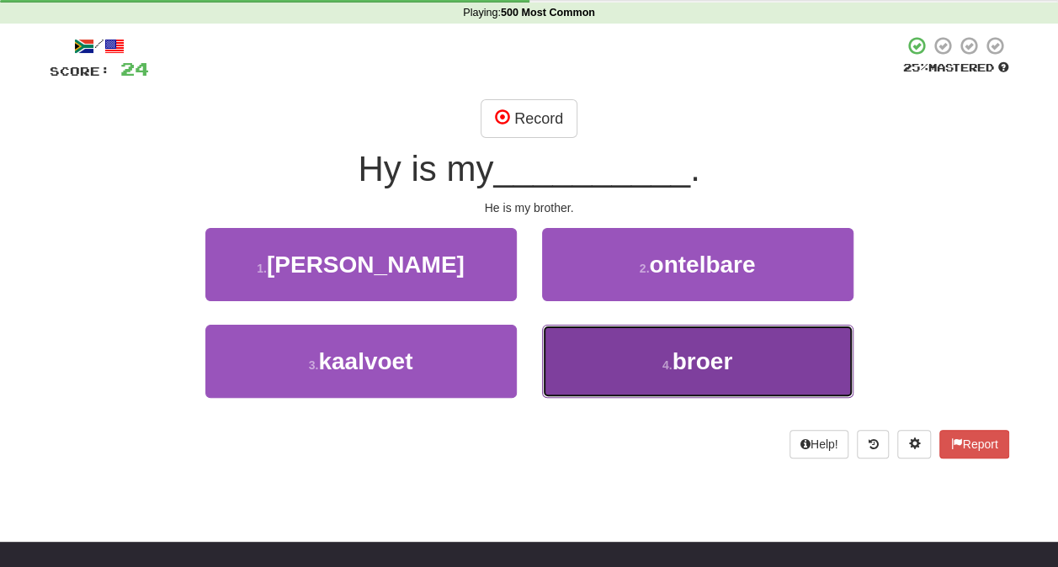
click at [613, 356] on button "4 . broer" at bounding box center [697, 361] width 311 height 73
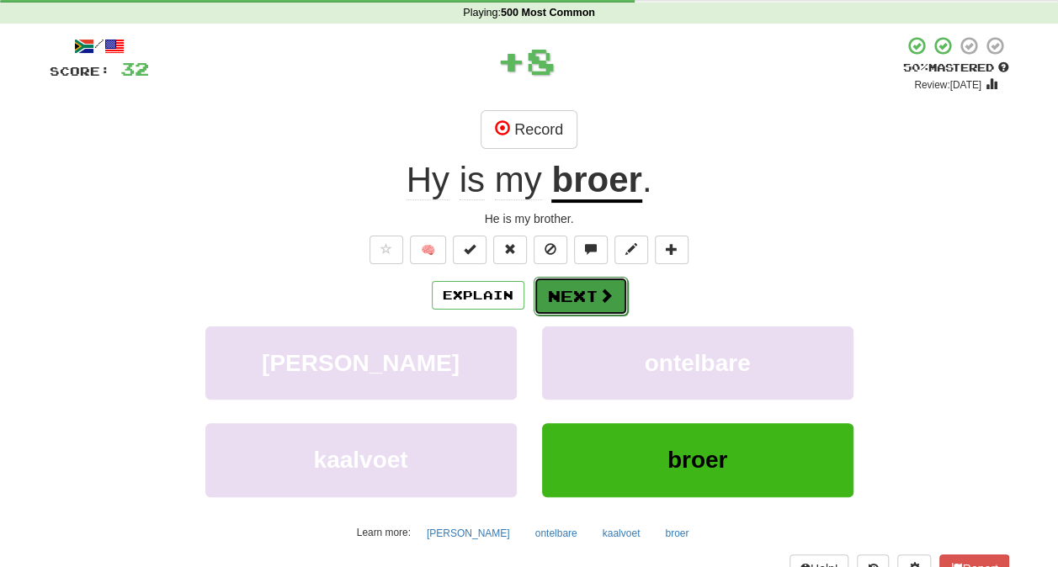
click at [586, 284] on button "Next" at bounding box center [580, 296] width 94 height 39
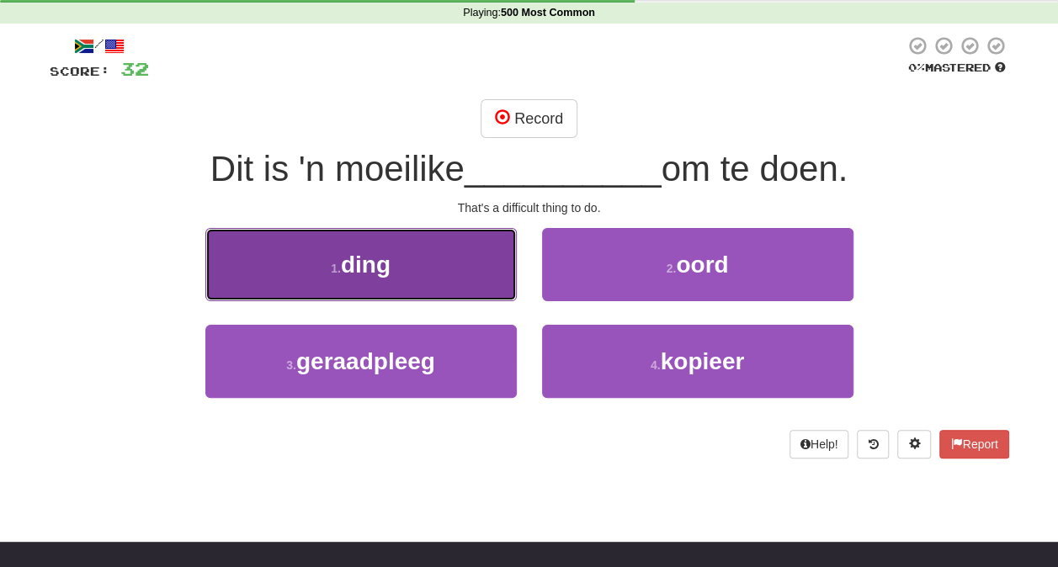
click at [480, 249] on button "1 . ding" at bounding box center [360, 264] width 311 height 73
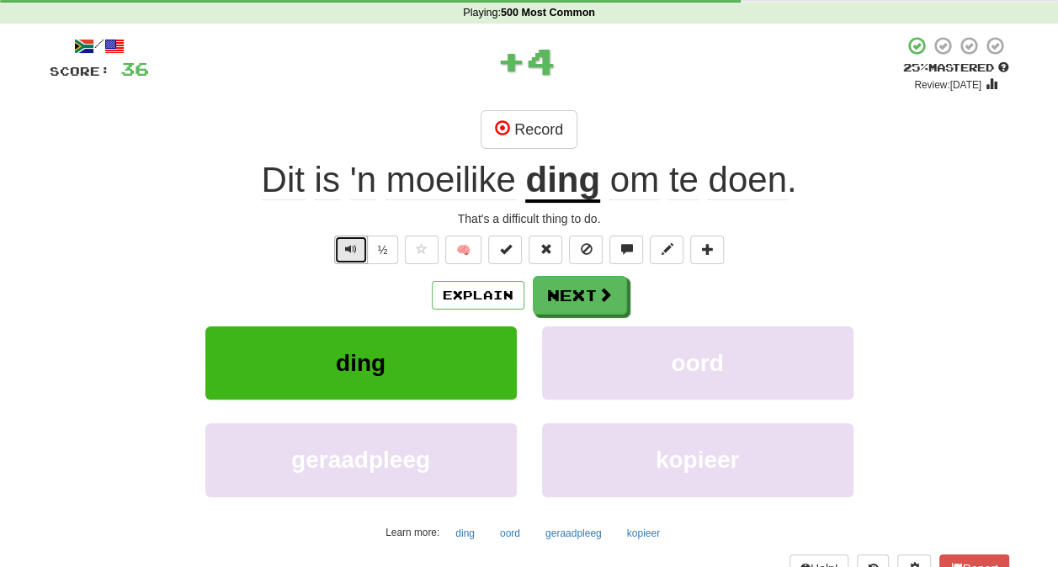
click at [338, 246] on button "Text-to-speech controls" at bounding box center [351, 250] width 34 height 29
click at [592, 281] on button "Next" at bounding box center [580, 296] width 94 height 39
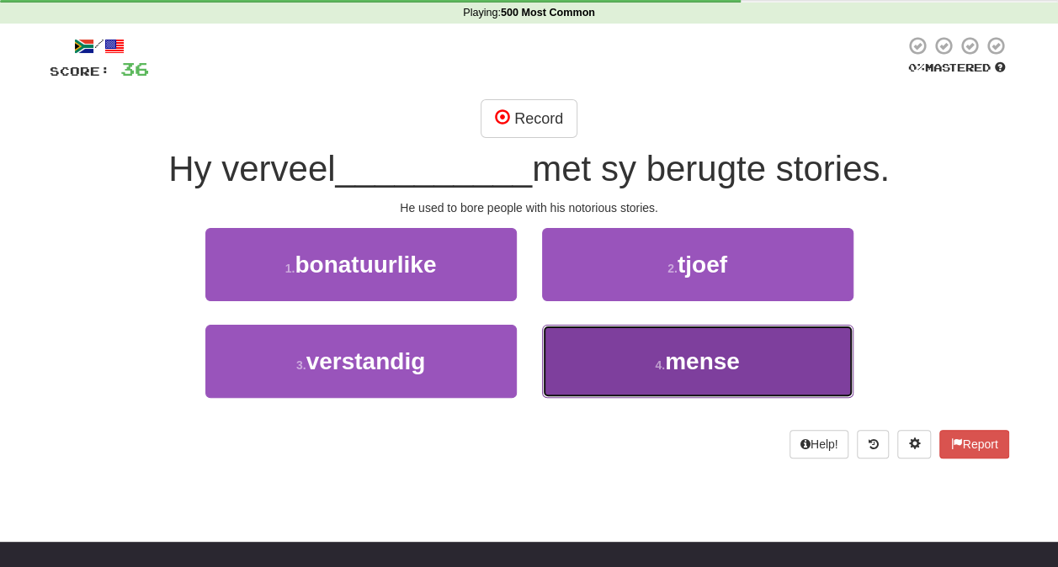
click at [607, 338] on button "4 . mense" at bounding box center [697, 361] width 311 height 73
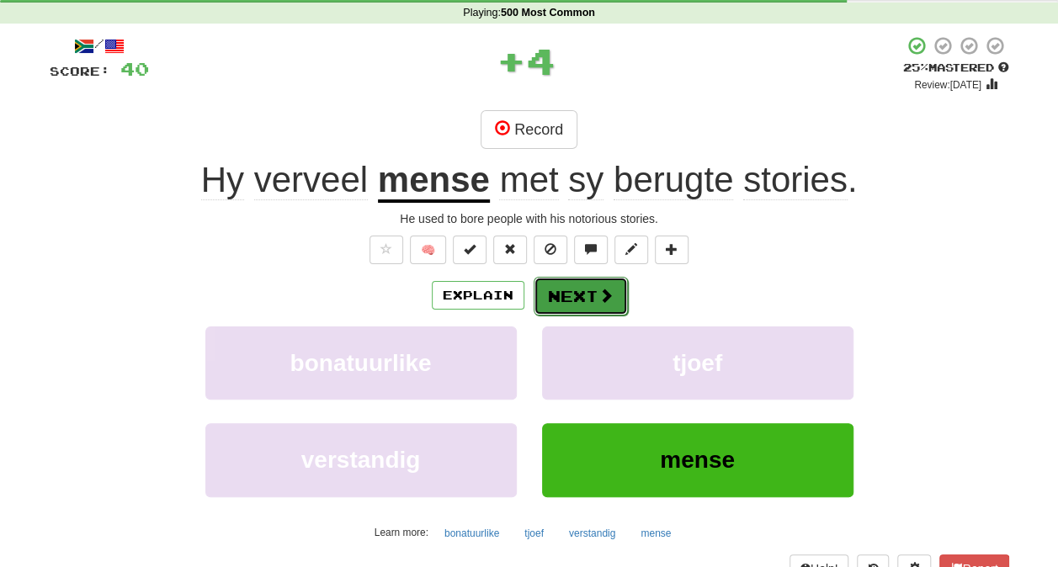
click at [587, 296] on button "Next" at bounding box center [580, 296] width 94 height 39
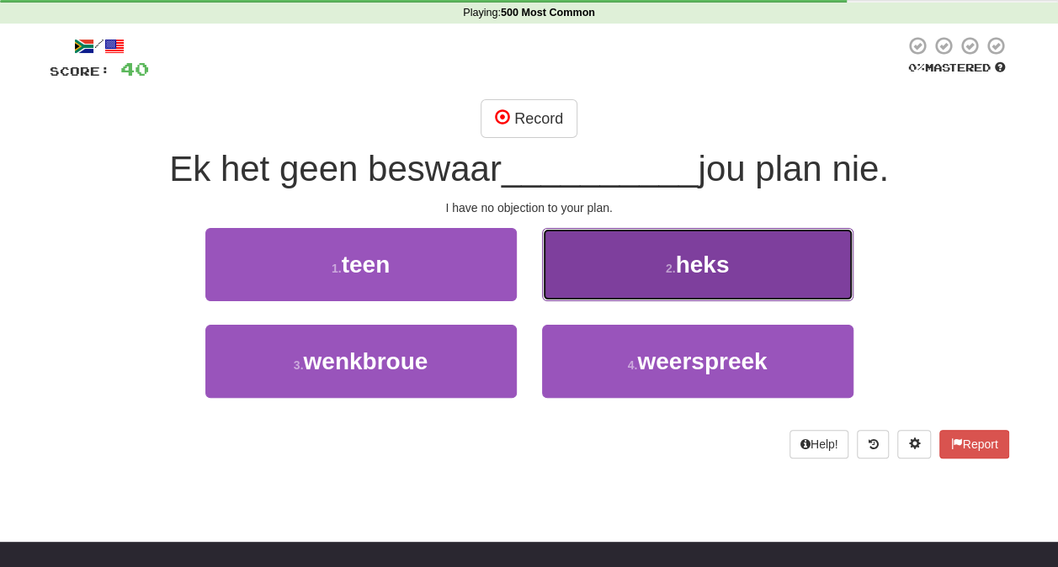
click at [579, 268] on button "2 . heks" at bounding box center [697, 264] width 311 height 73
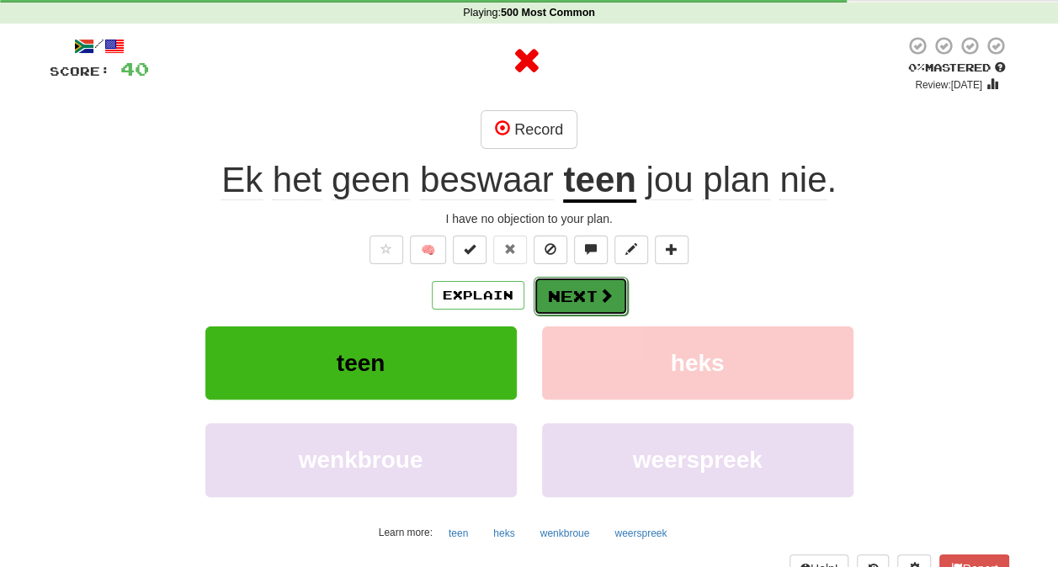
click at [558, 300] on button "Next" at bounding box center [580, 296] width 94 height 39
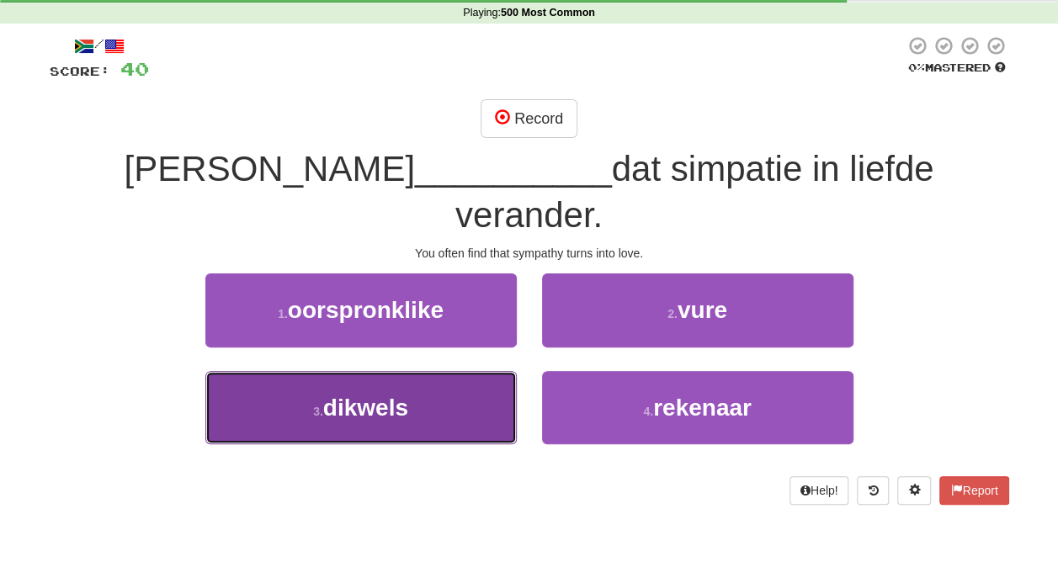
click at [446, 372] on button "3 . dikwels" at bounding box center [360, 407] width 311 height 73
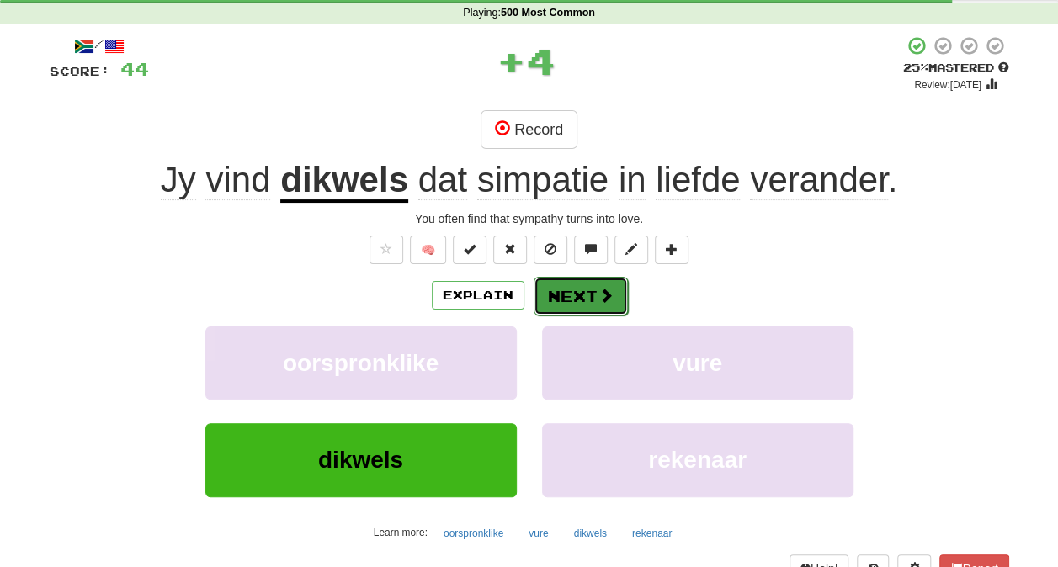
click at [604, 282] on button "Next" at bounding box center [580, 296] width 94 height 39
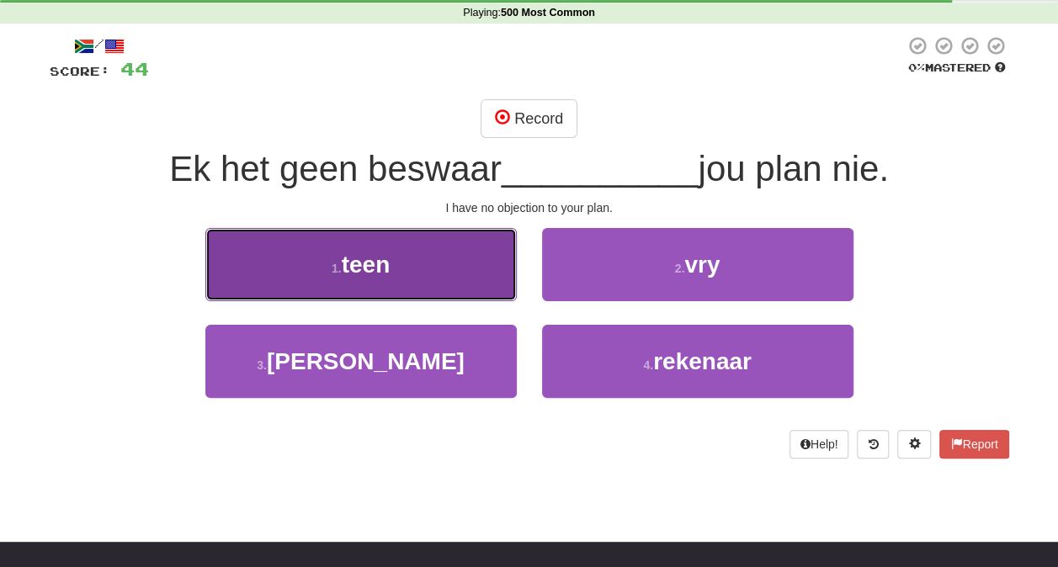
click at [441, 262] on button "1 . teen" at bounding box center [360, 264] width 311 height 73
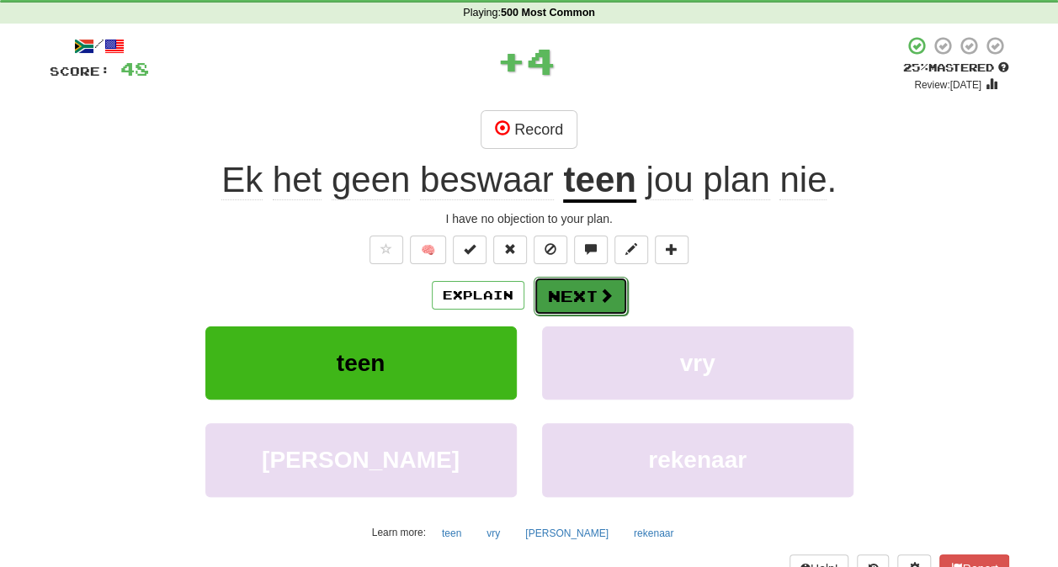
click at [563, 283] on button "Next" at bounding box center [580, 296] width 94 height 39
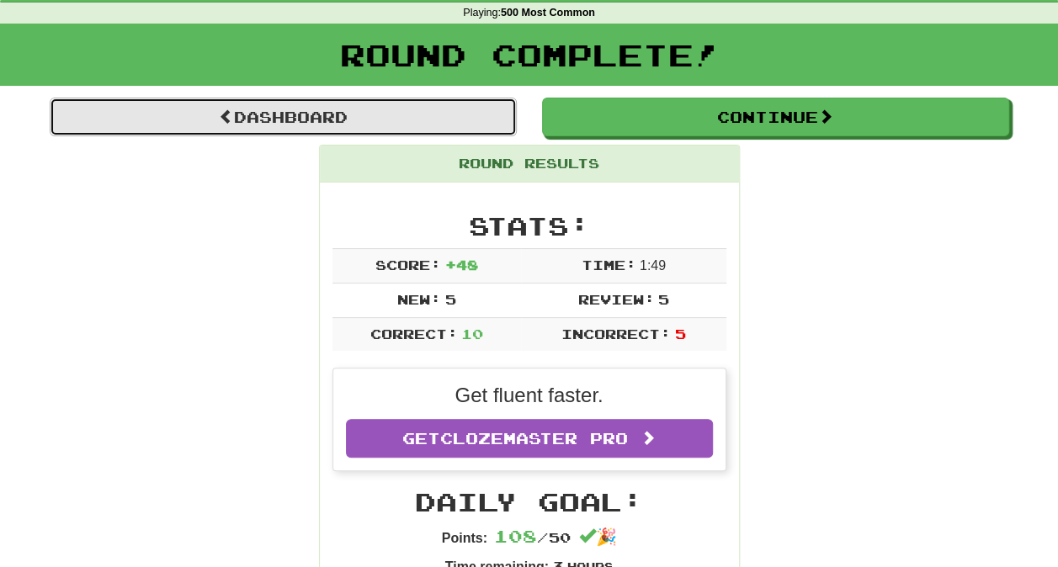
click at [426, 109] on link "Dashboard" at bounding box center [283, 117] width 467 height 39
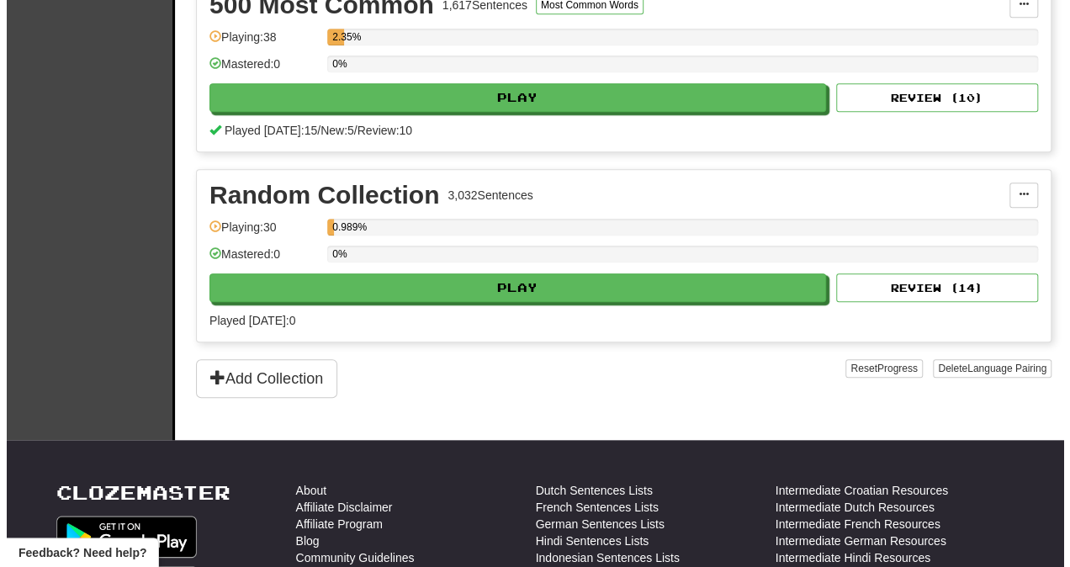
scroll to position [606, 0]
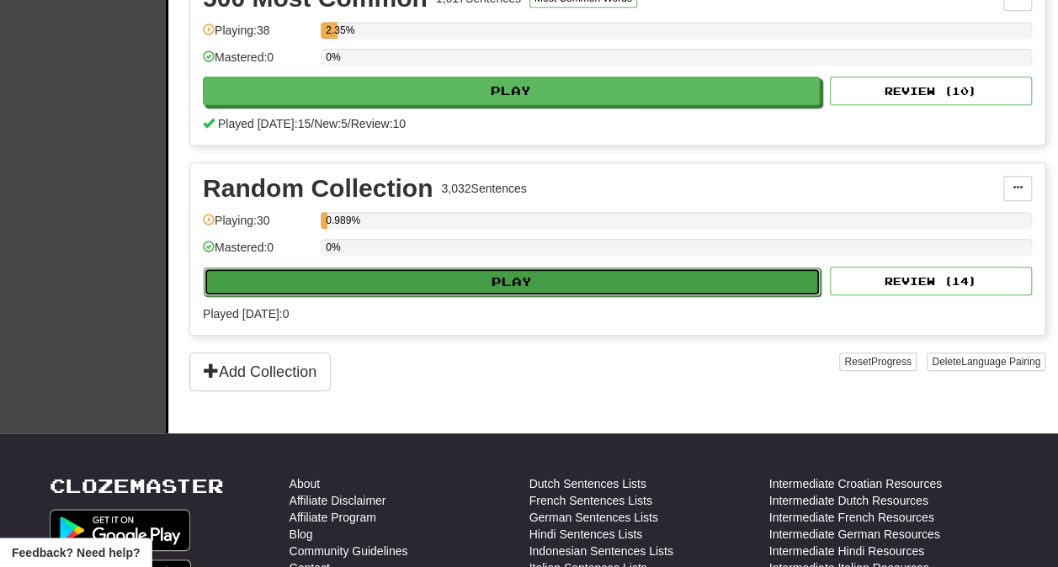
click at [525, 277] on button "Play" at bounding box center [512, 282] width 617 height 29
select select "**"
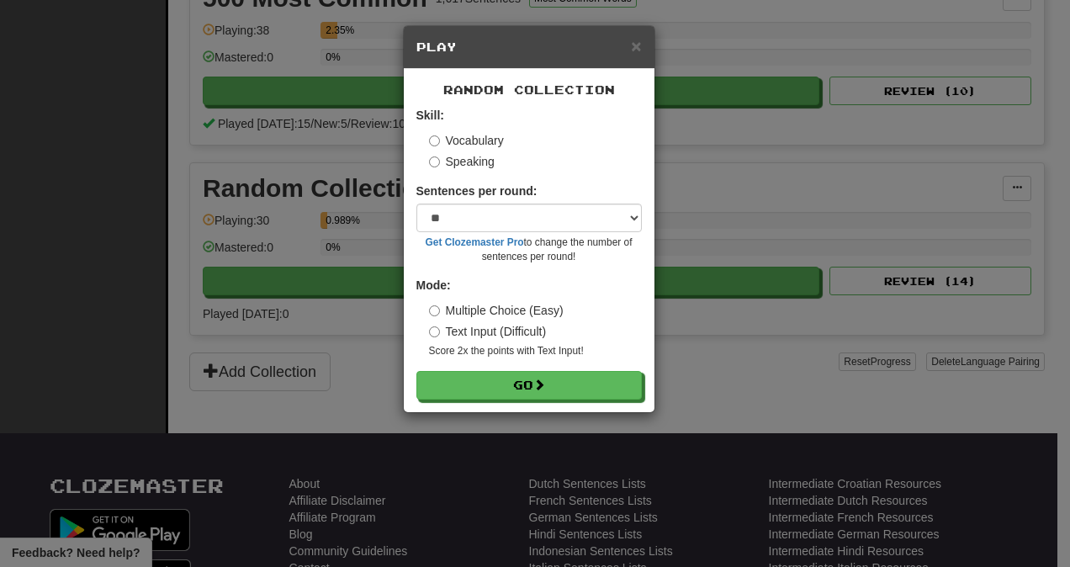
click at [473, 155] on label "Speaking" at bounding box center [462, 161] width 66 height 17
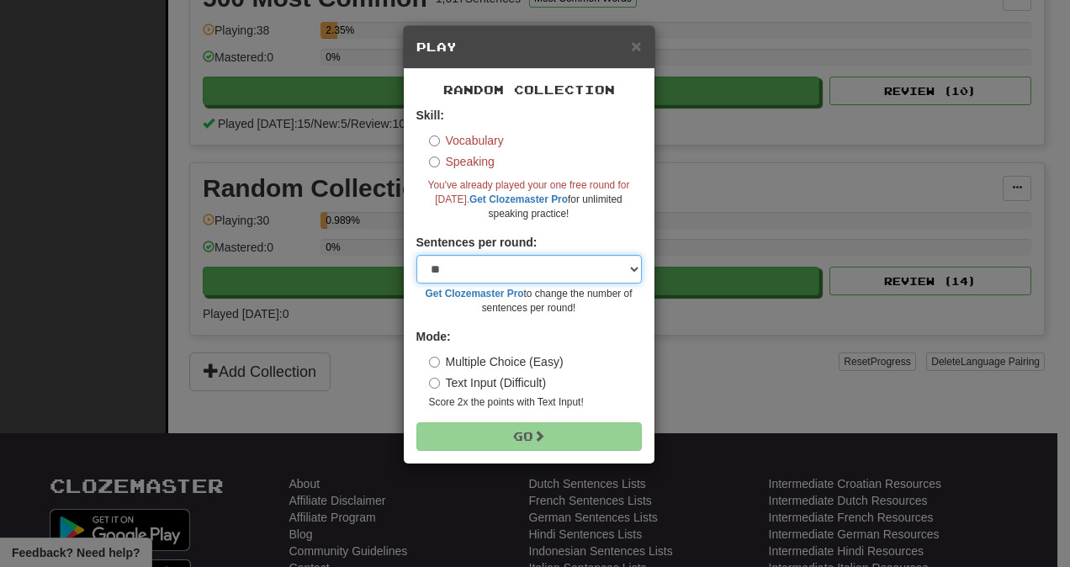
drag, startPoint x: 626, startPoint y: 257, endPoint x: 589, endPoint y: 334, distance: 85.0
click at [589, 334] on form "Skill: Vocabulary Speaking You've already played your one free round for today.…" at bounding box center [528, 279] width 225 height 344
click at [742, 350] on div "× Play Random Collection Skill: Vocabulary Speaking You've already played your …" at bounding box center [535, 283] width 1070 height 567
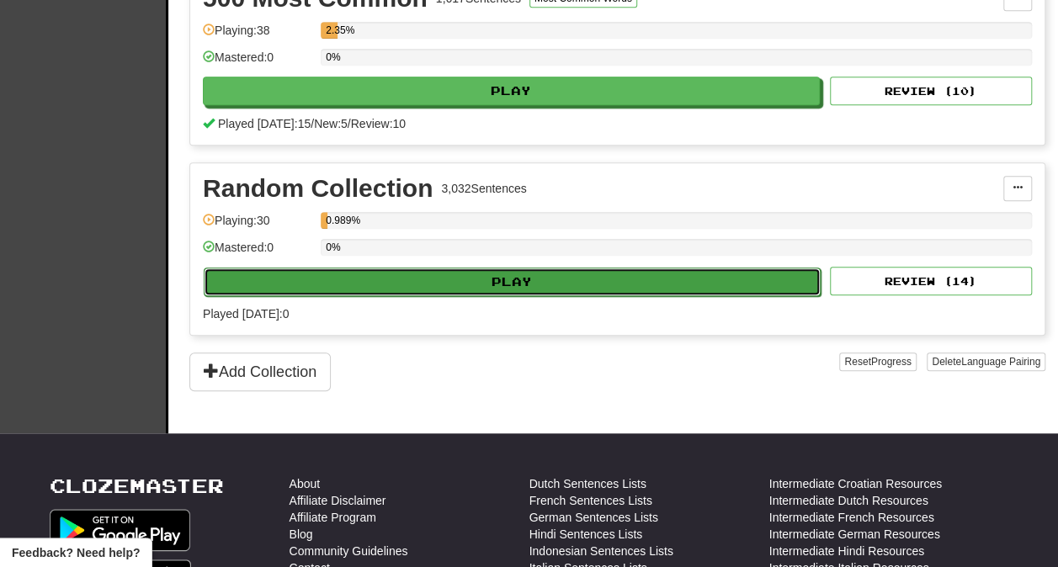
click at [544, 272] on button "Play" at bounding box center [512, 282] width 617 height 29
select select "**"
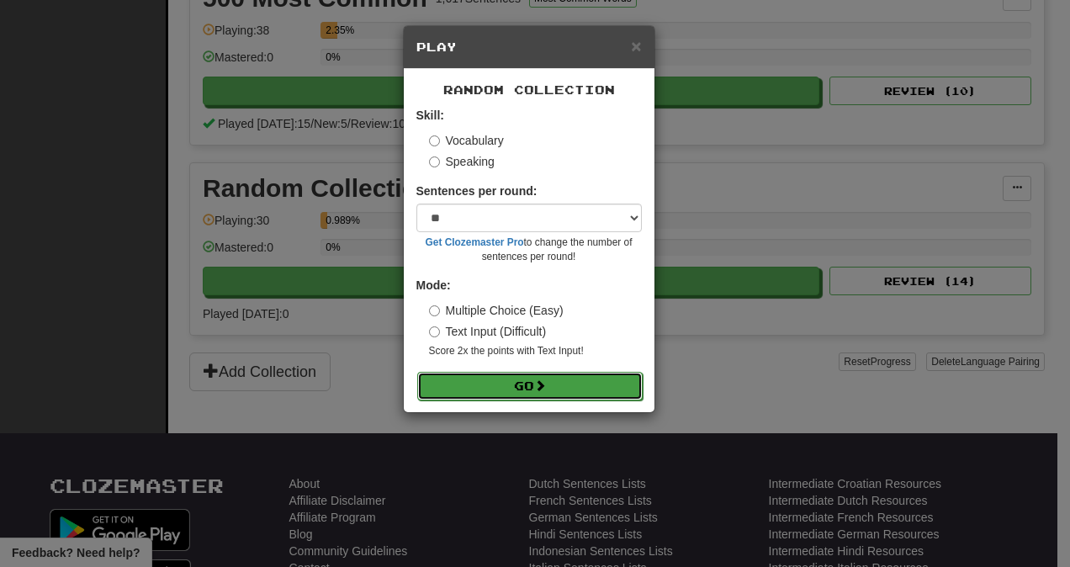
click at [556, 380] on button "Go" at bounding box center [529, 386] width 225 height 29
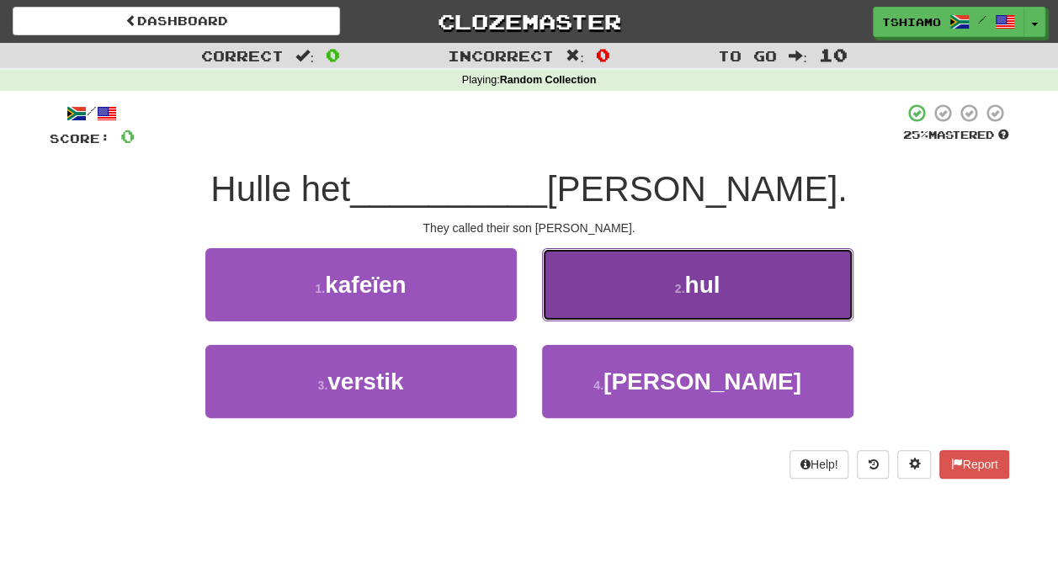
click at [760, 264] on button "2 . hul" at bounding box center [697, 284] width 311 height 73
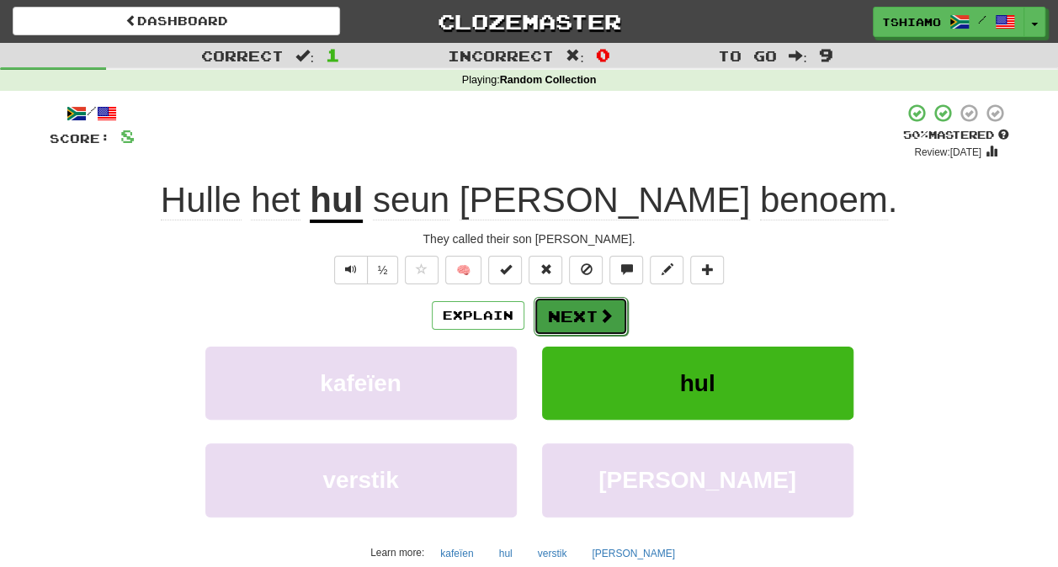
click at [610, 308] on span at bounding box center [605, 315] width 15 height 15
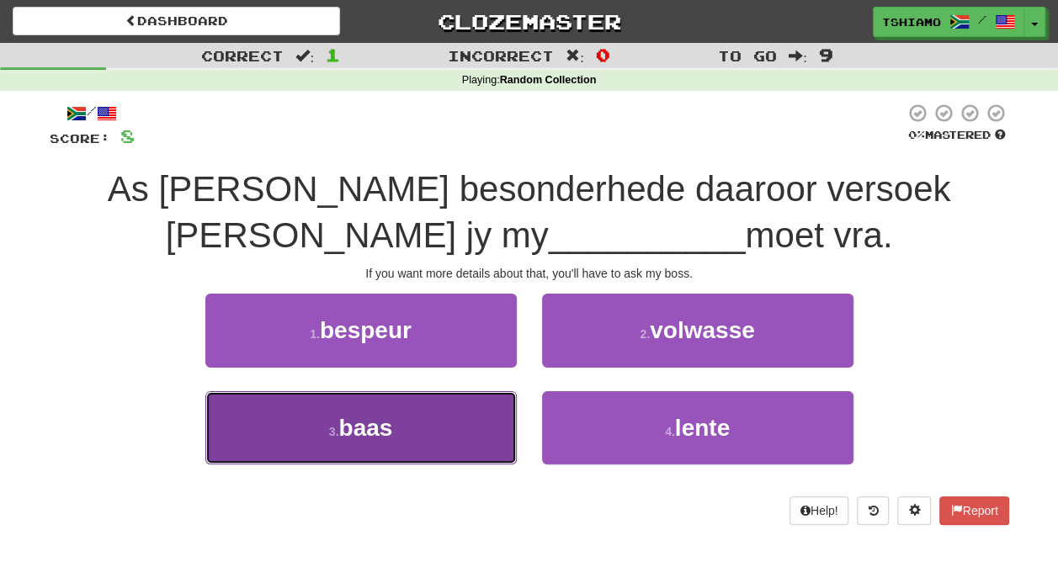
click at [442, 411] on button "3 . baas" at bounding box center [360, 427] width 311 height 73
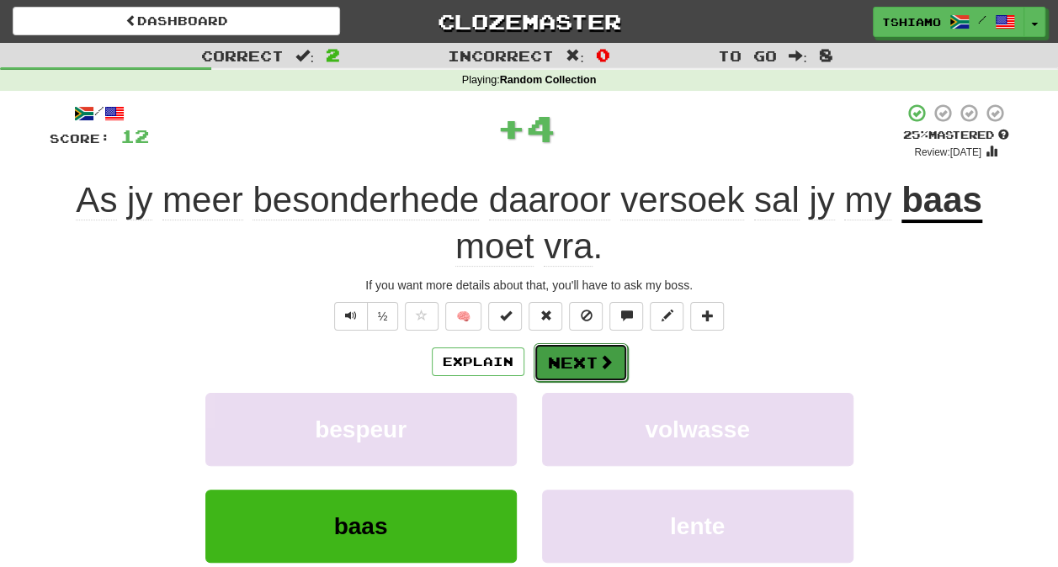
click at [577, 359] on button "Next" at bounding box center [580, 362] width 94 height 39
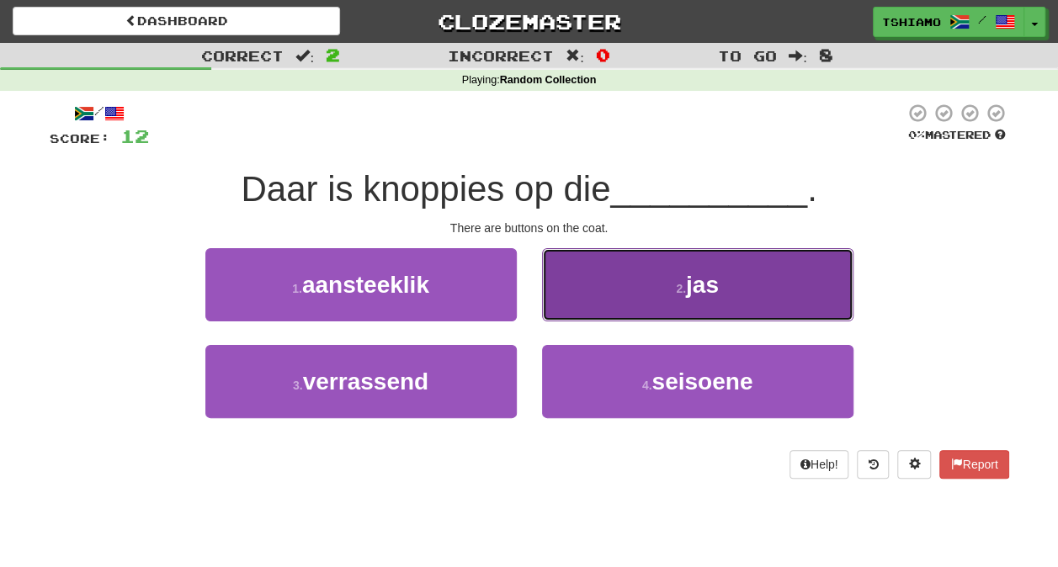
click at [589, 278] on button "2 . jas" at bounding box center [697, 284] width 311 height 73
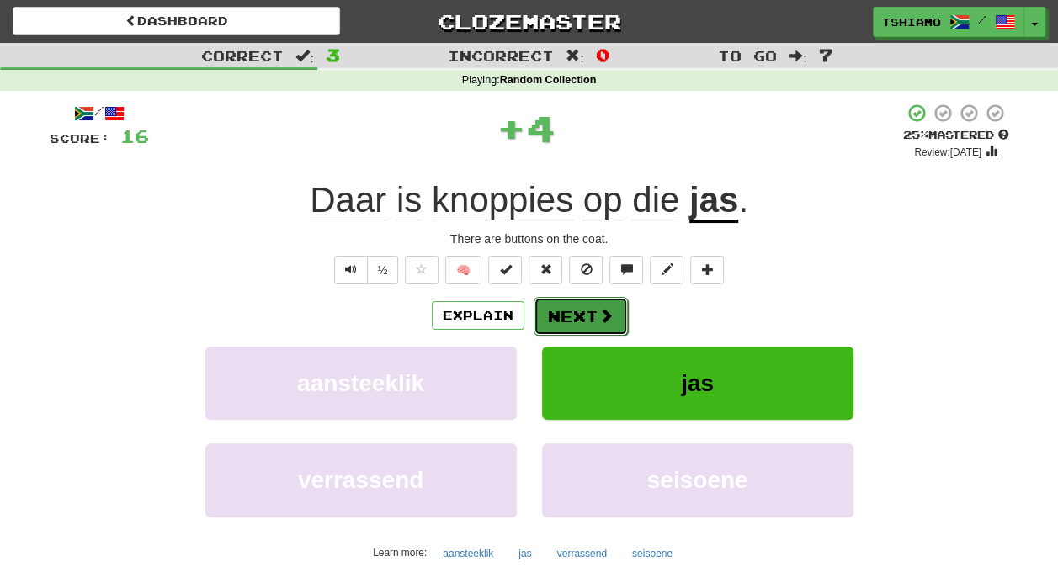
click at [586, 299] on button "Next" at bounding box center [580, 316] width 94 height 39
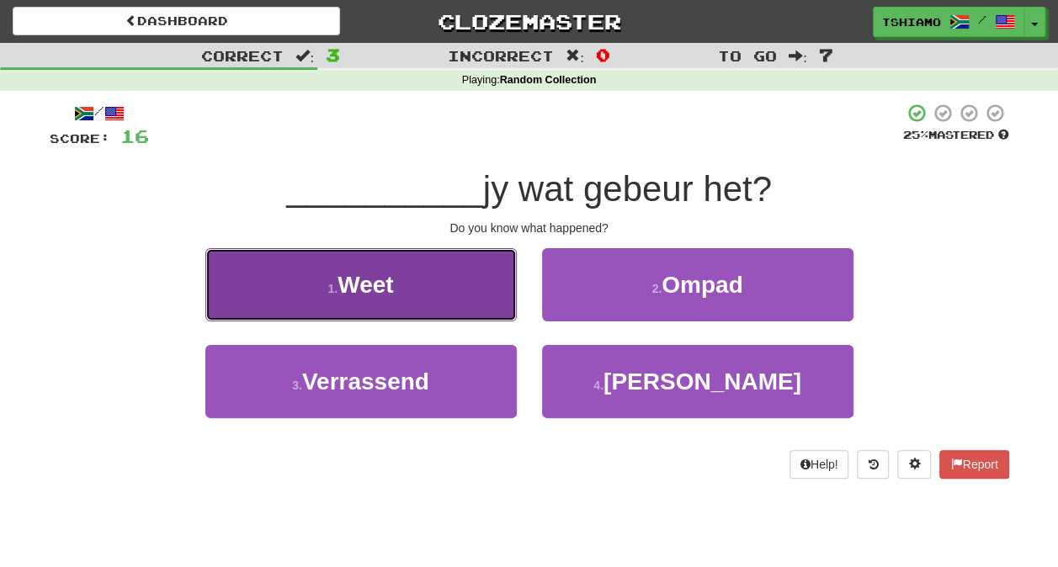
click at [446, 282] on button "1 . Weet" at bounding box center [360, 284] width 311 height 73
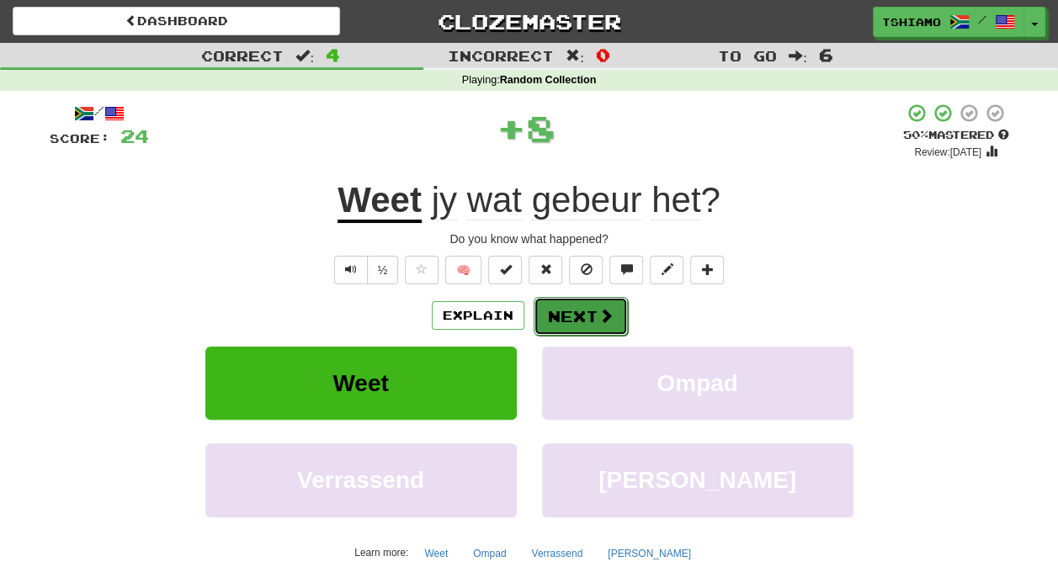
click at [558, 316] on button "Next" at bounding box center [580, 316] width 94 height 39
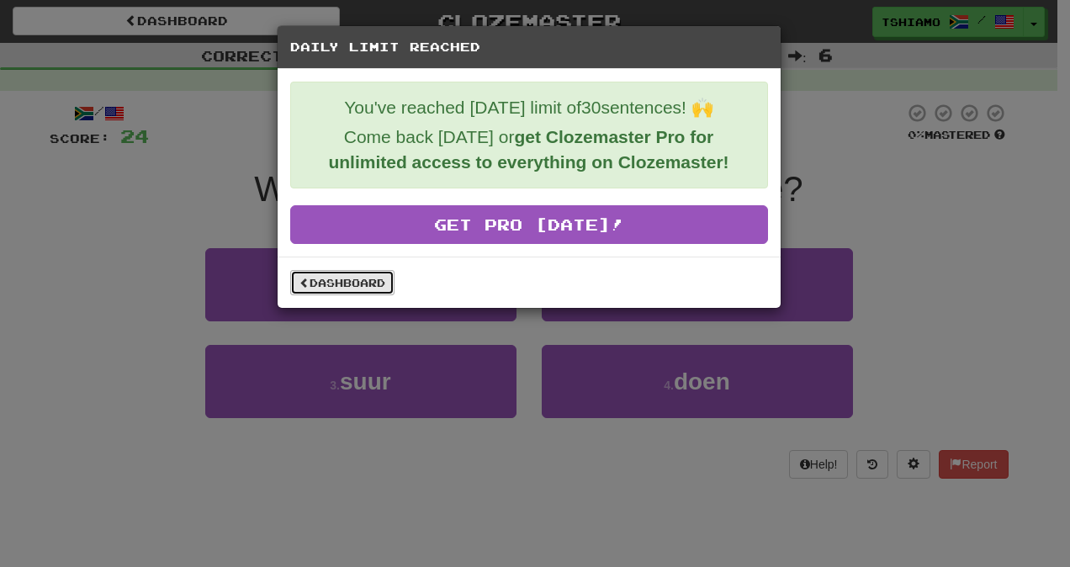
click at [353, 276] on link "Dashboard" at bounding box center [342, 282] width 104 height 25
